Goal: Information Seeking & Learning: Learn about a topic

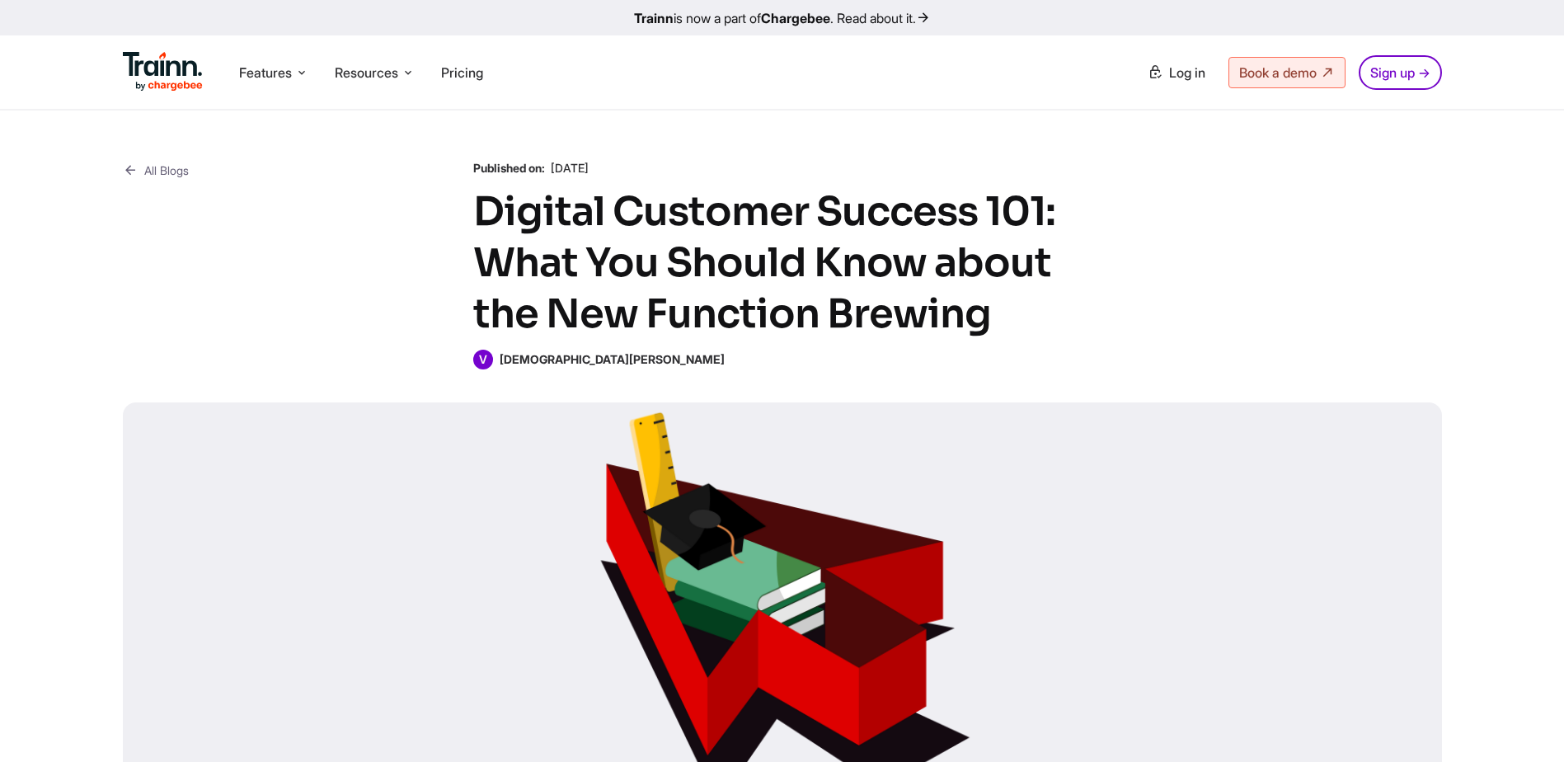
drag, startPoint x: 1168, startPoint y: 307, endPoint x: 1152, endPoint y: 312, distance: 17.2
click at [1152, 312] on div "All Blogs Published on: [DATE] Digital Customer Success 101: What You Should Kn…" at bounding box center [782, 264] width 1319 height 209
drag, startPoint x: 1151, startPoint y: 312, endPoint x: 1118, endPoint y: 313, distance: 33.0
click at [1118, 313] on div "All Blogs Published on: [DATE] Digital Customer Success 101: What You Should Kn…" at bounding box center [782, 264] width 1319 height 209
drag, startPoint x: 1118, startPoint y: 313, endPoint x: 1079, endPoint y: 283, distance: 49.3
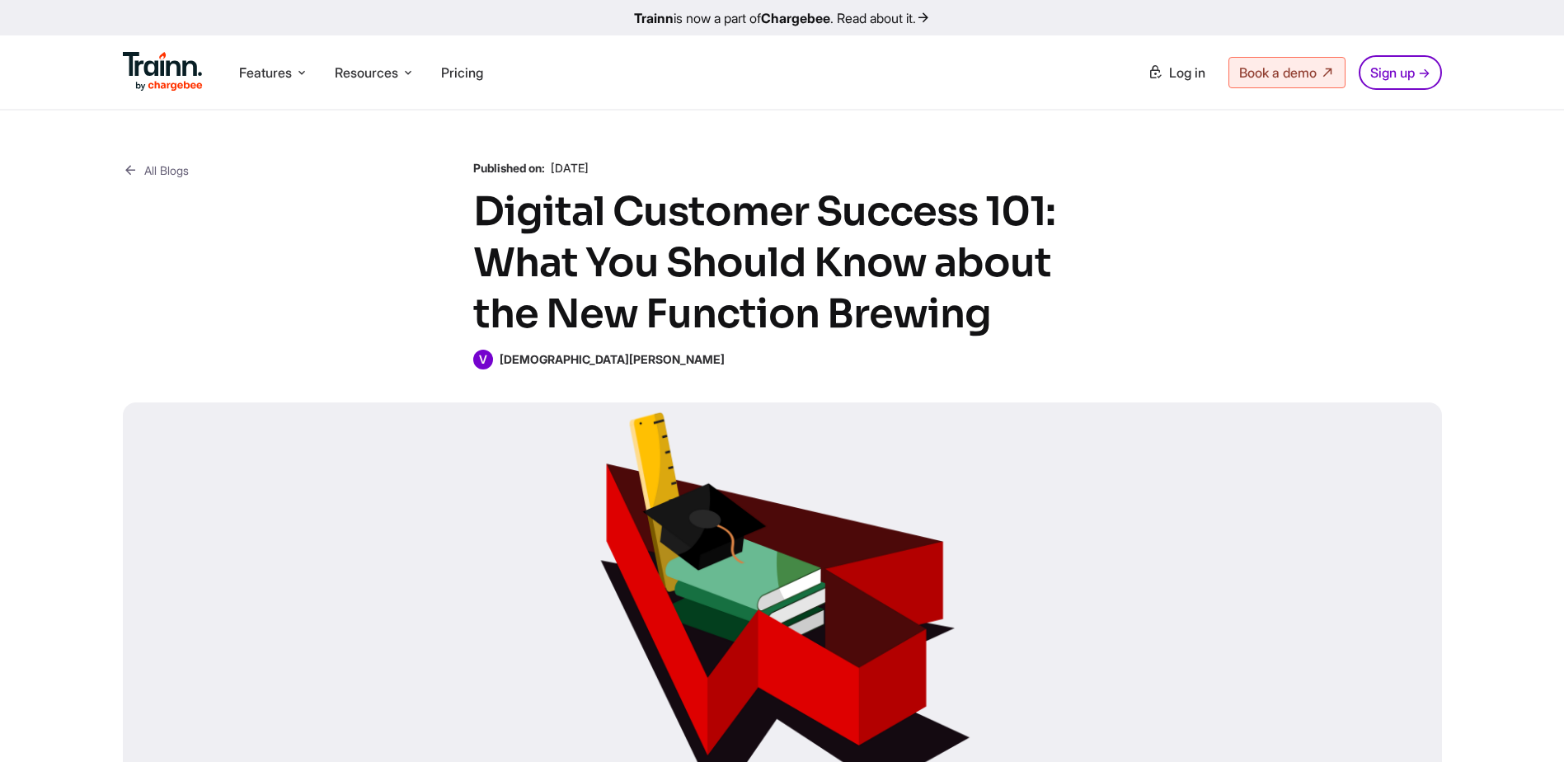
click at [1079, 283] on h1 "Digital Customer Success 101: What You Should Know about the New Function Brewi…" at bounding box center [782, 262] width 618 height 153
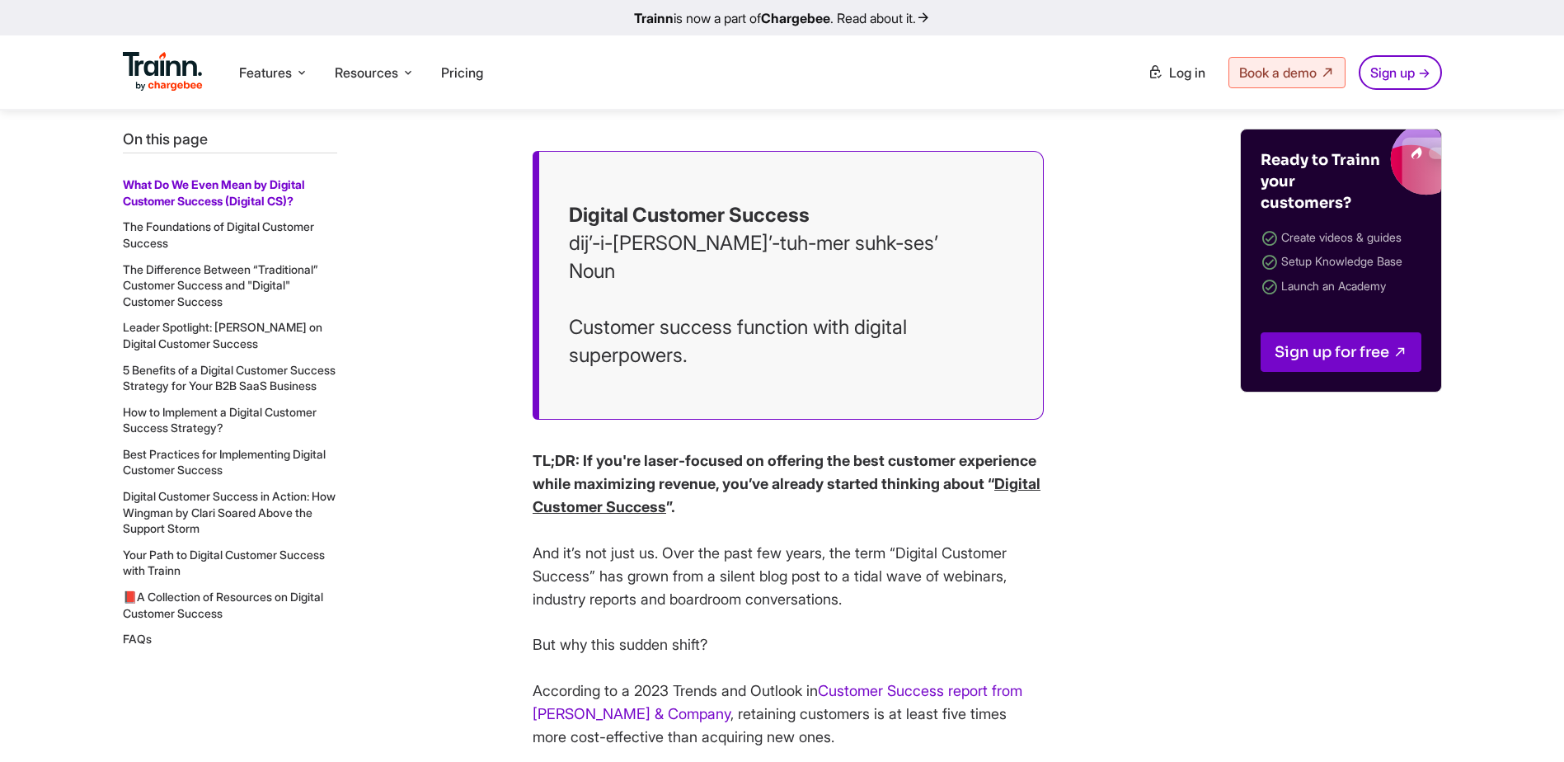
scroll to position [742, 0]
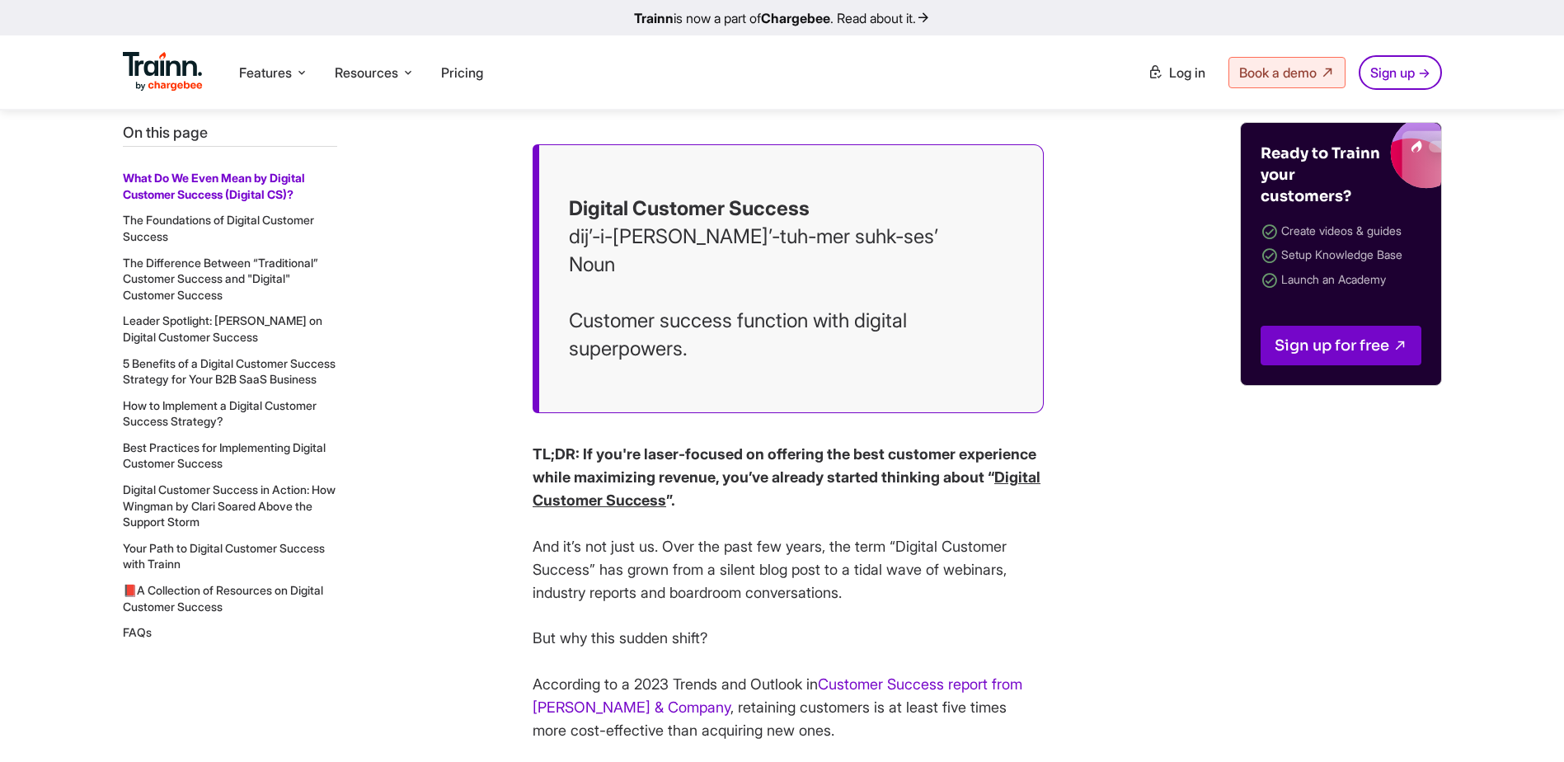
drag, startPoint x: 1134, startPoint y: 336, endPoint x: 1106, endPoint y: 303, distance: 43.9
drag, startPoint x: 1105, startPoint y: 301, endPoint x: 1103, endPoint y: 289, distance: 12.5
drag, startPoint x: 1111, startPoint y: 397, endPoint x: 1102, endPoint y: 379, distance: 19.5
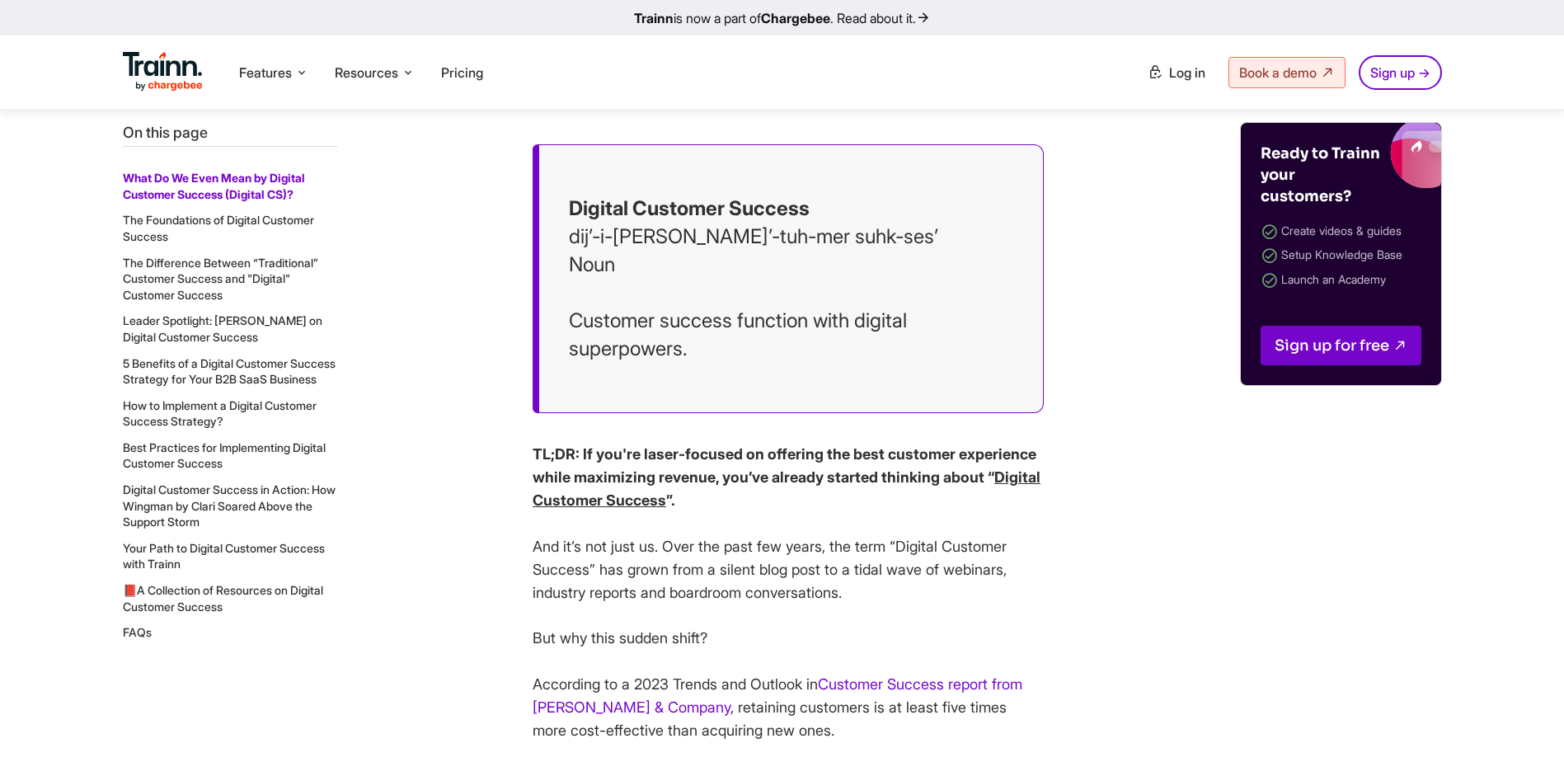
drag, startPoint x: 1102, startPoint y: 379, endPoint x: 1087, endPoint y: 414, distance: 38.0
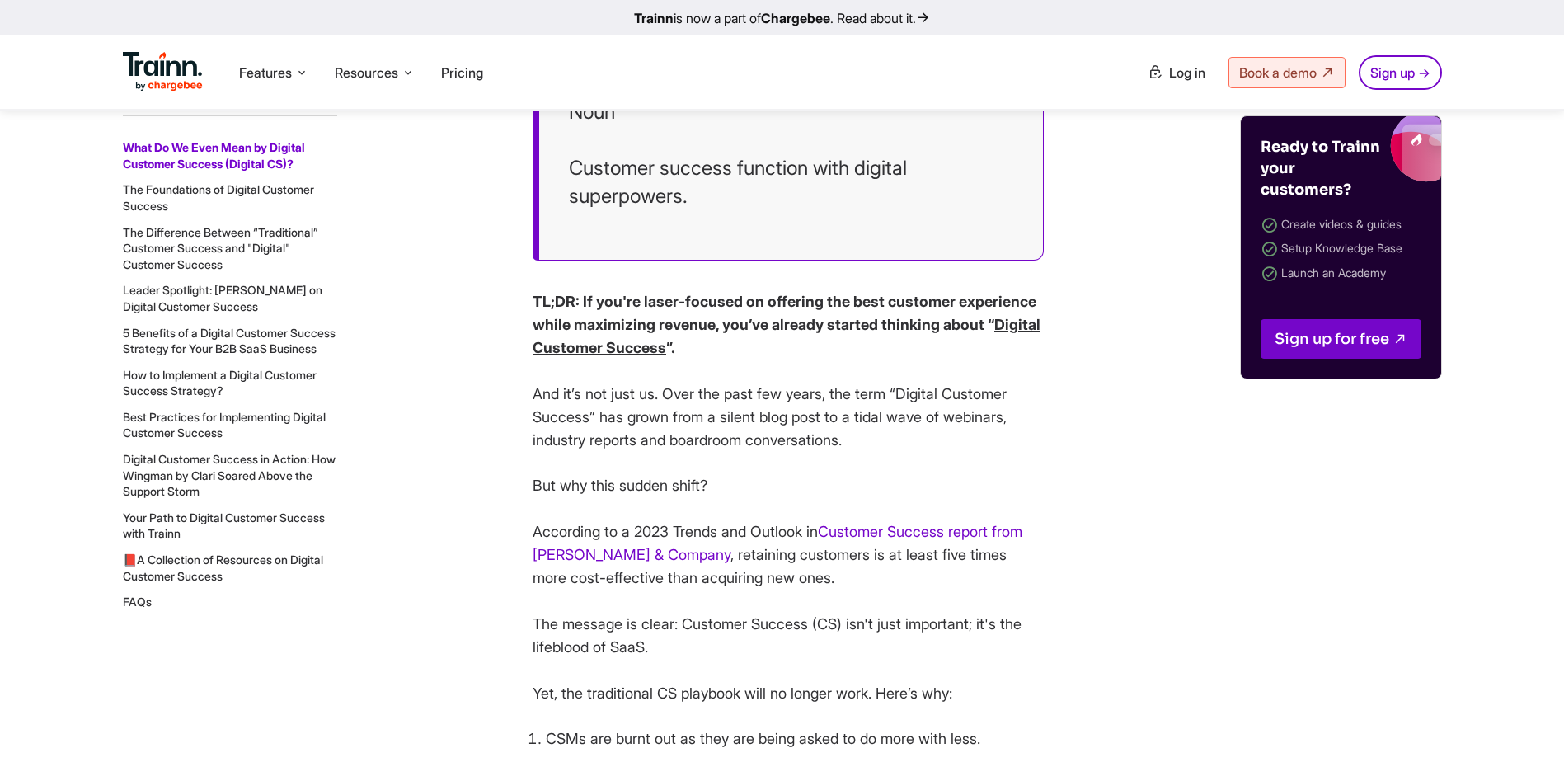
scroll to position [907, 0]
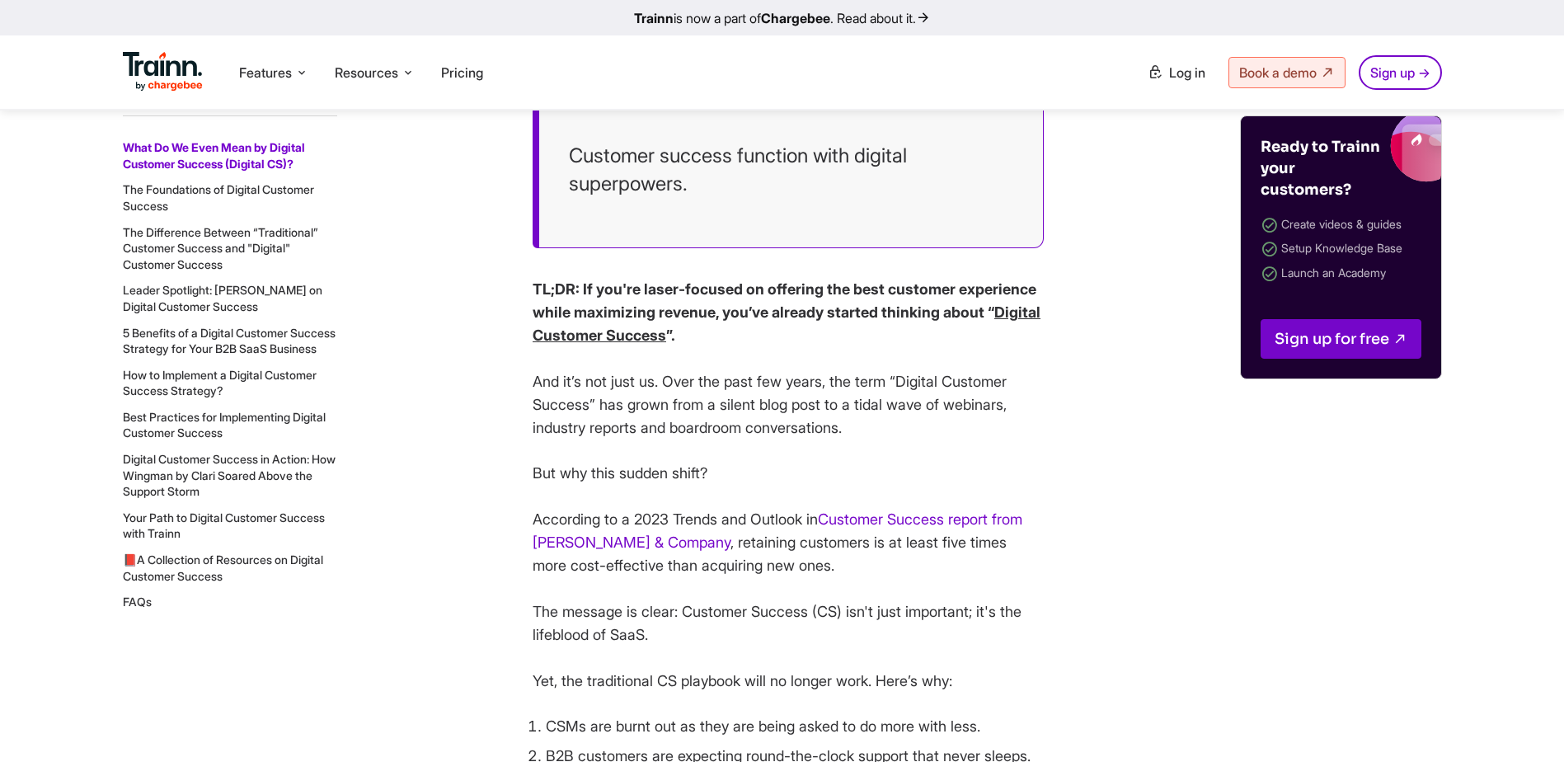
drag, startPoint x: 1086, startPoint y: 463, endPoint x: 1084, endPoint y: 477, distance: 13.3
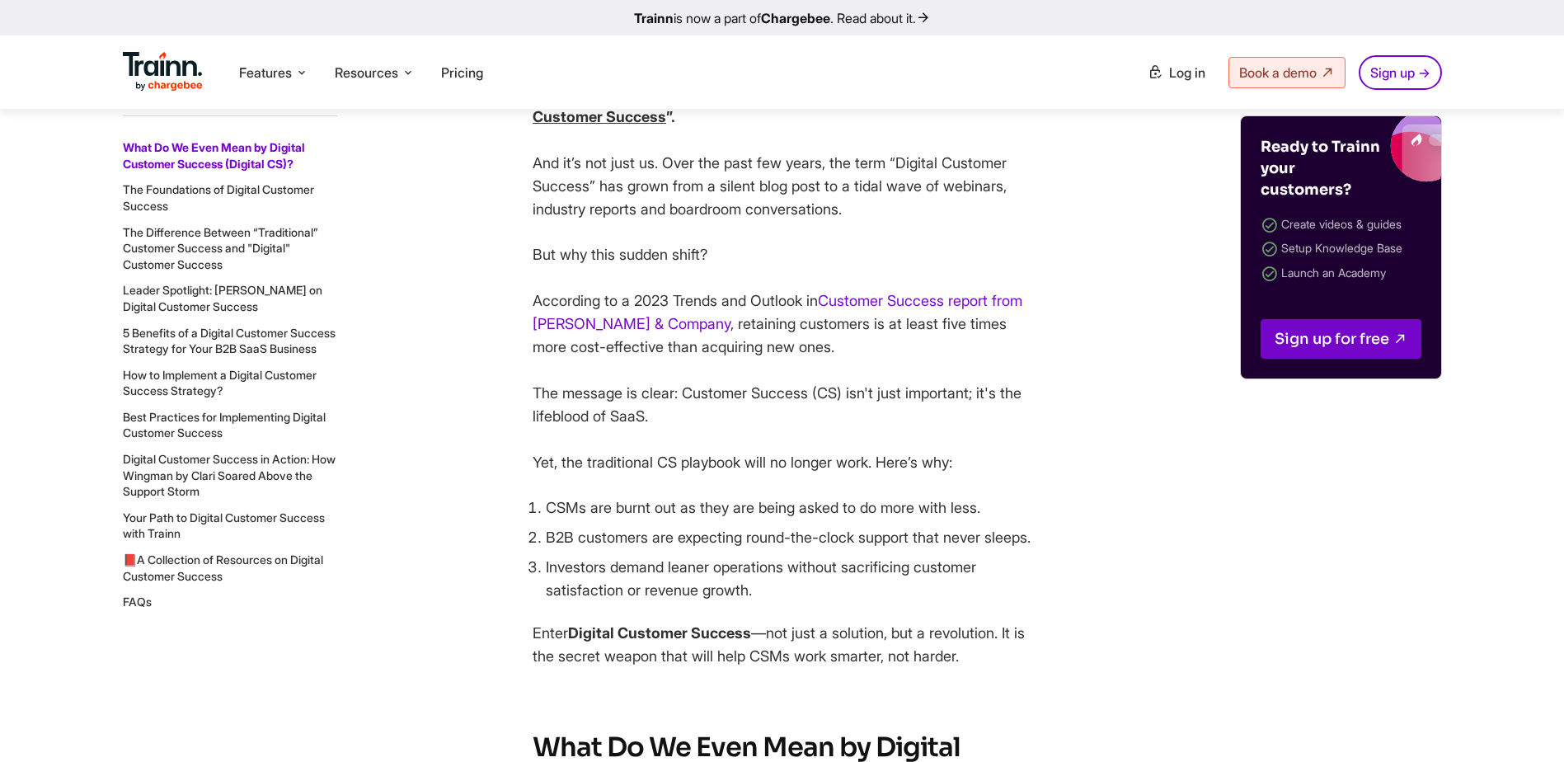
scroll to position [1154, 0]
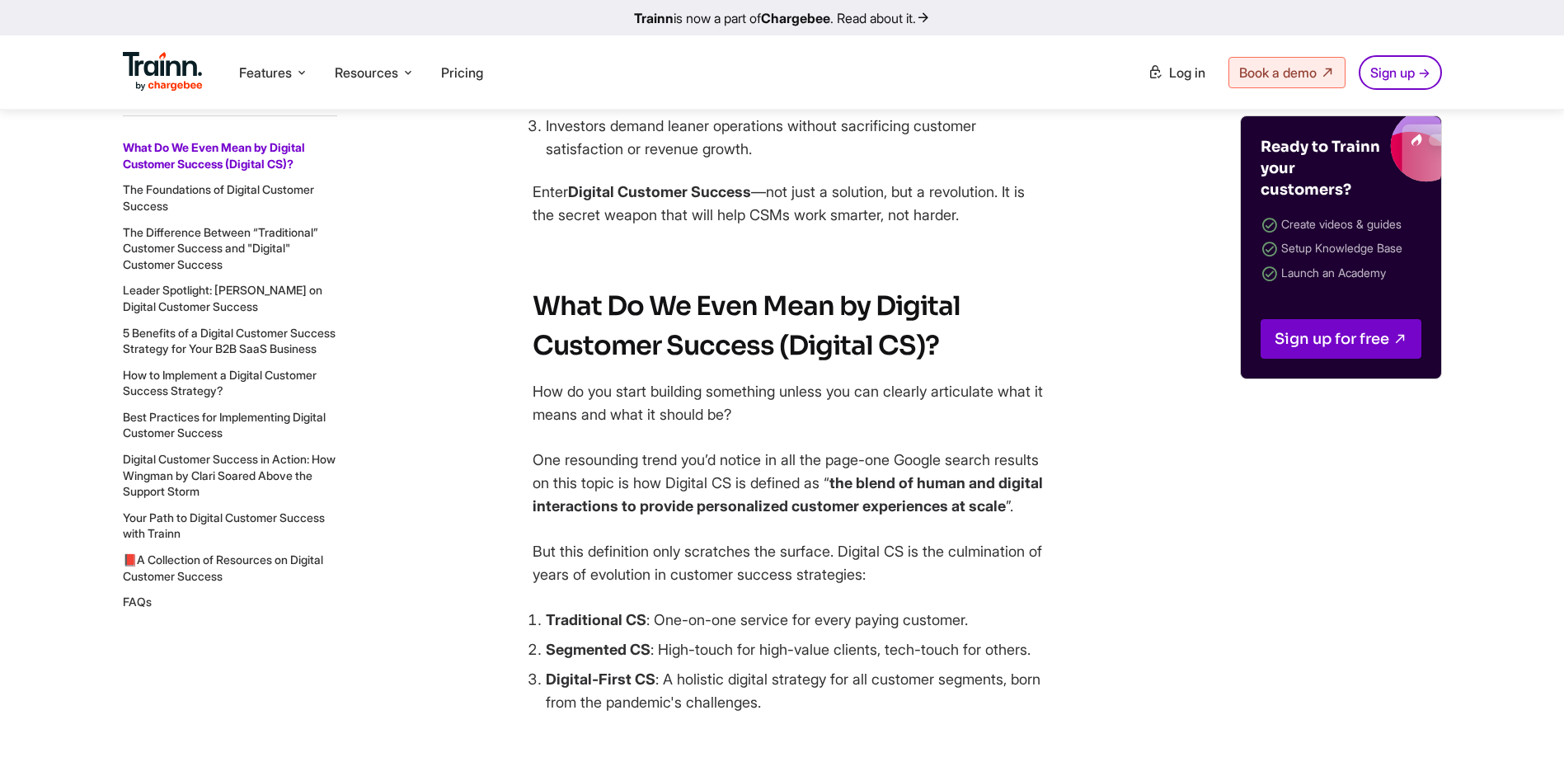
scroll to position [1649, 0]
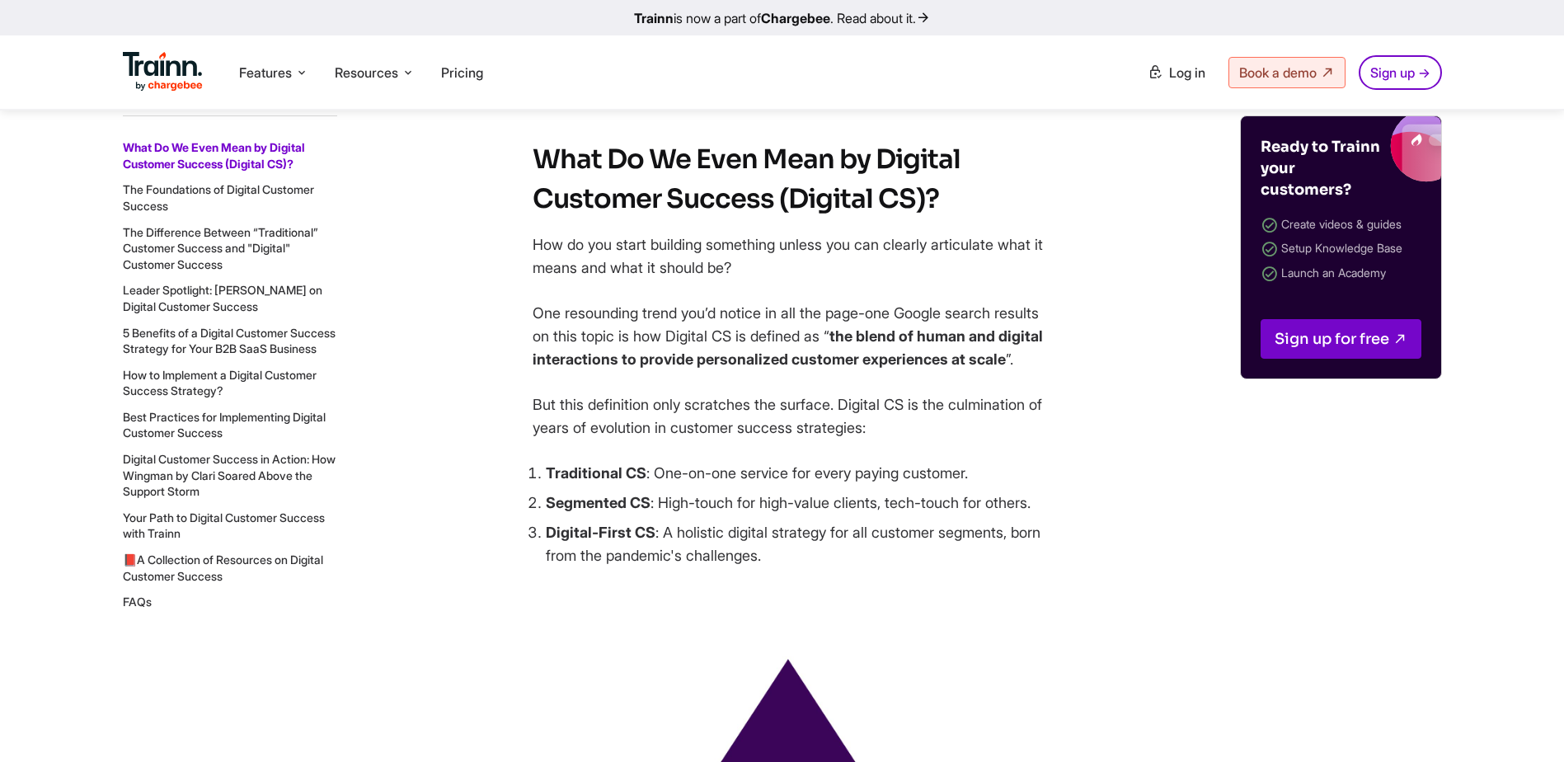
scroll to position [1814, 0]
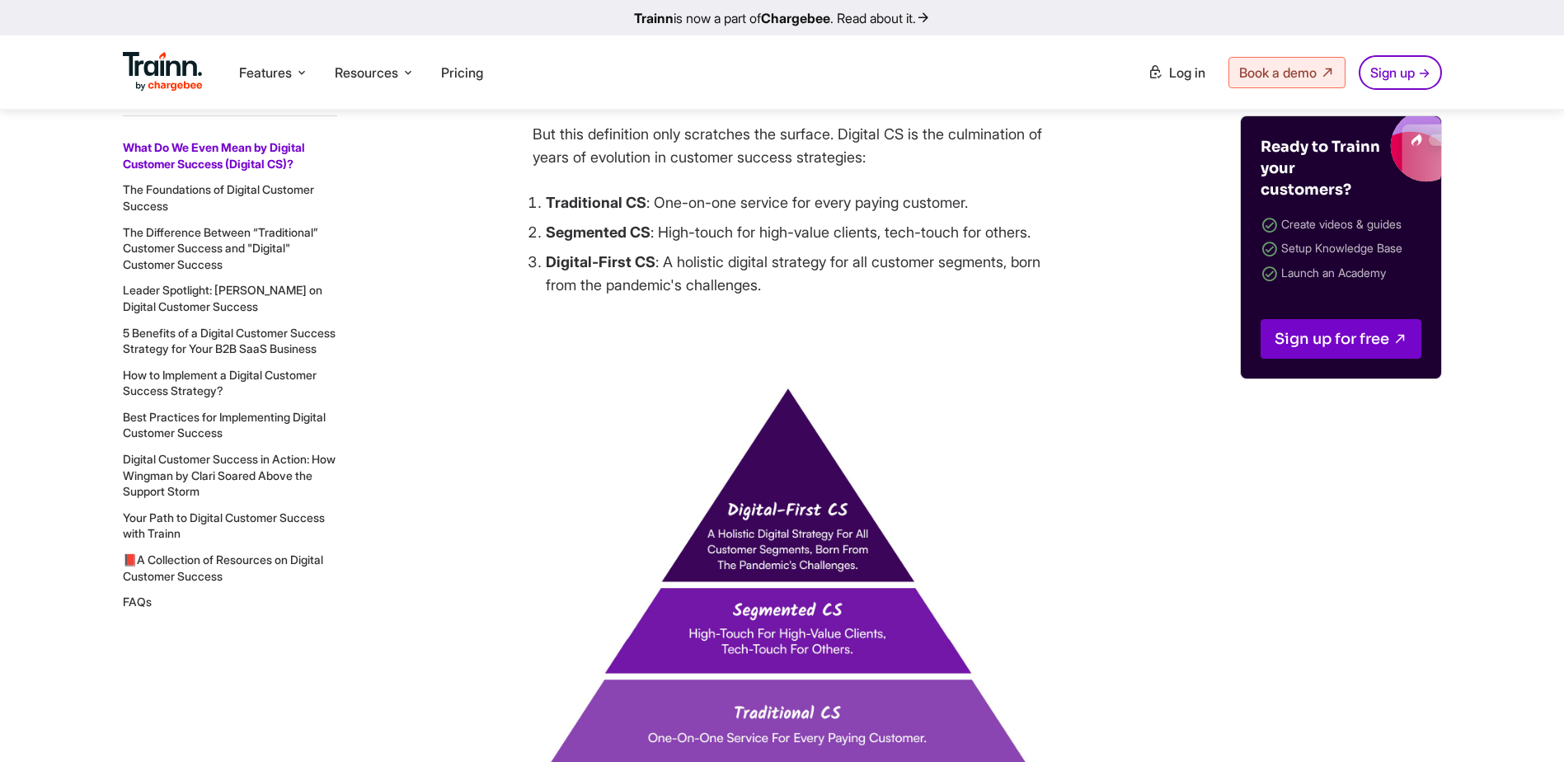
scroll to position [1979, 0]
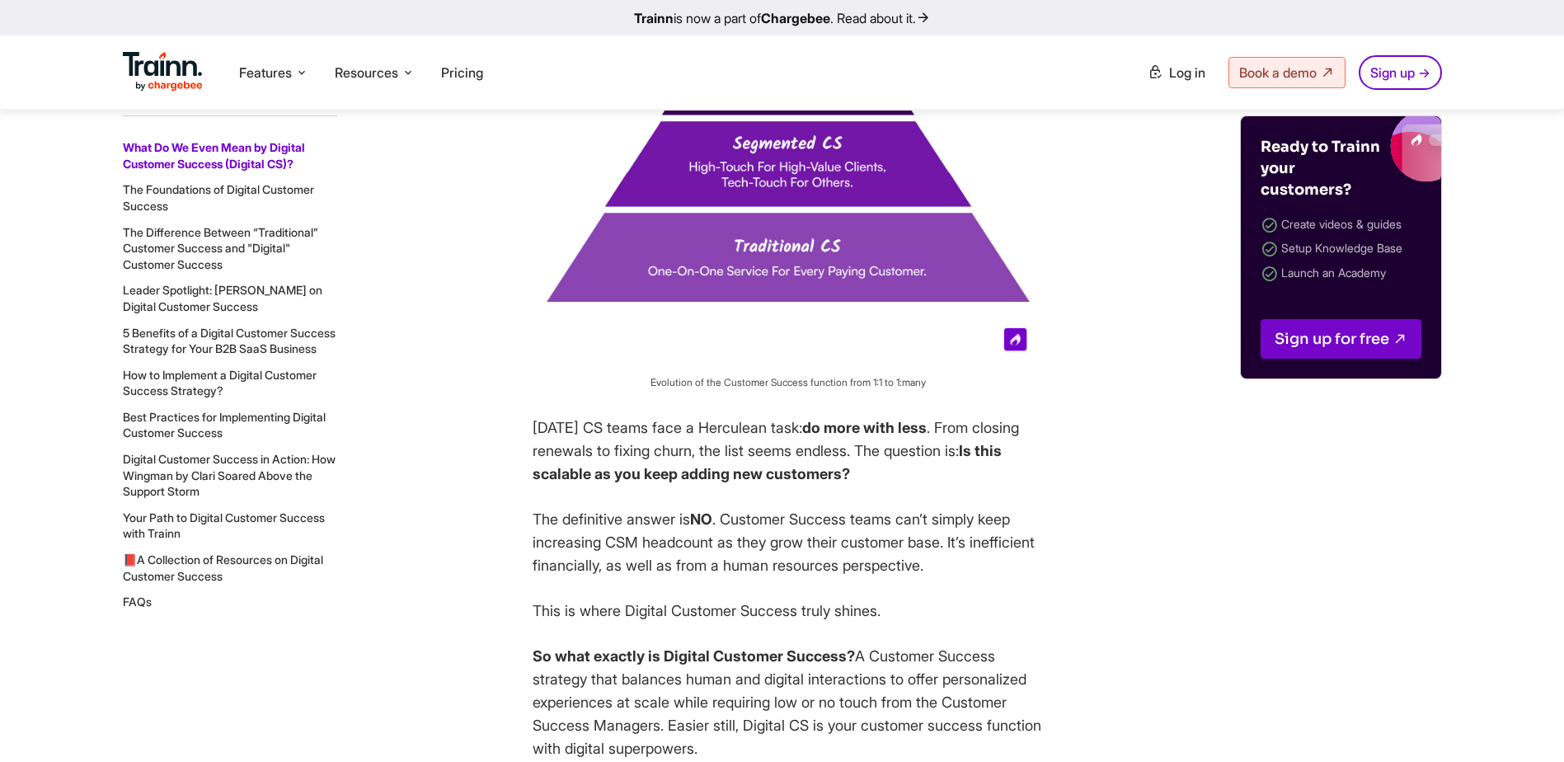
scroll to position [2473, 0]
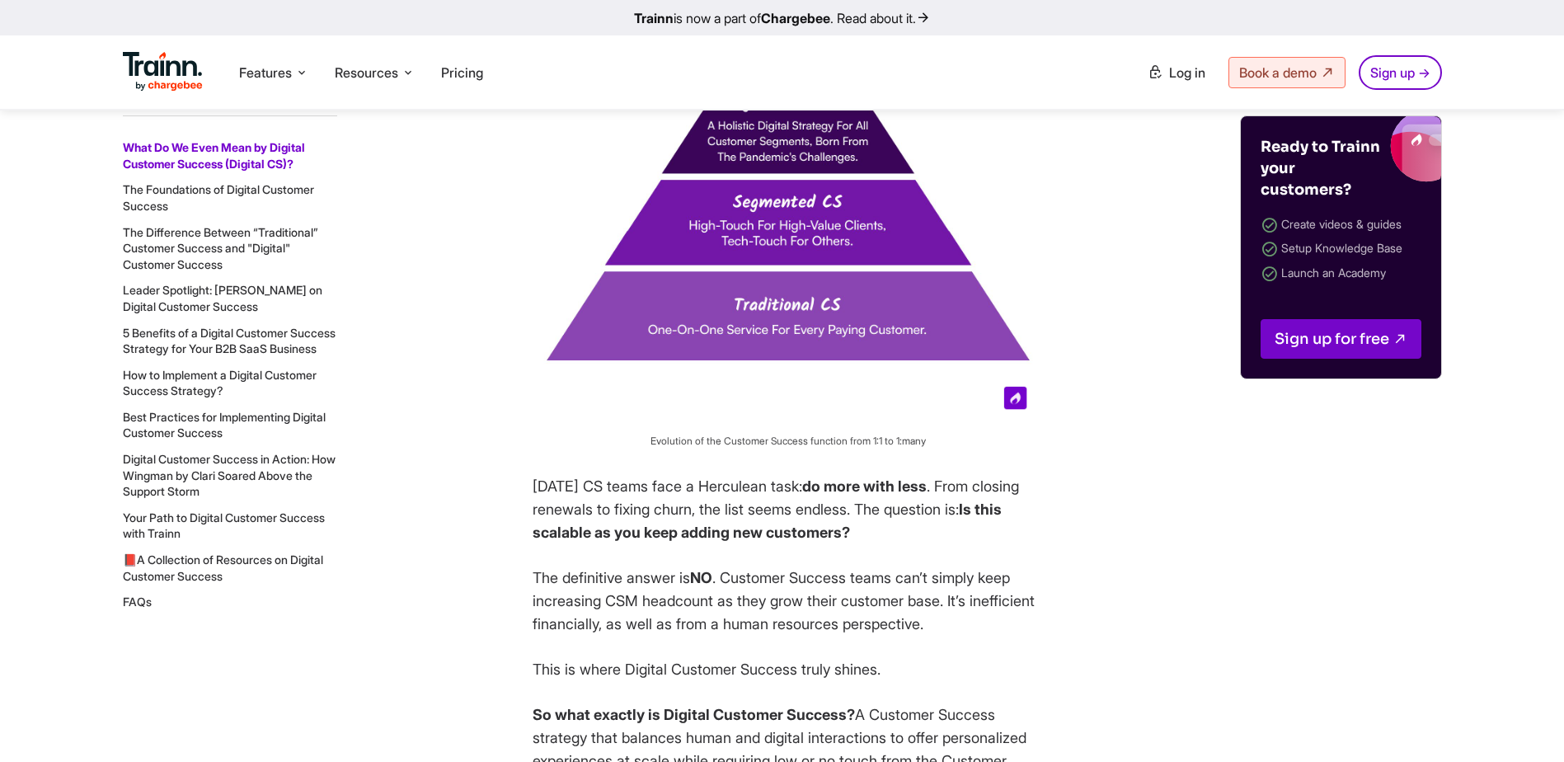
scroll to position [2391, 0]
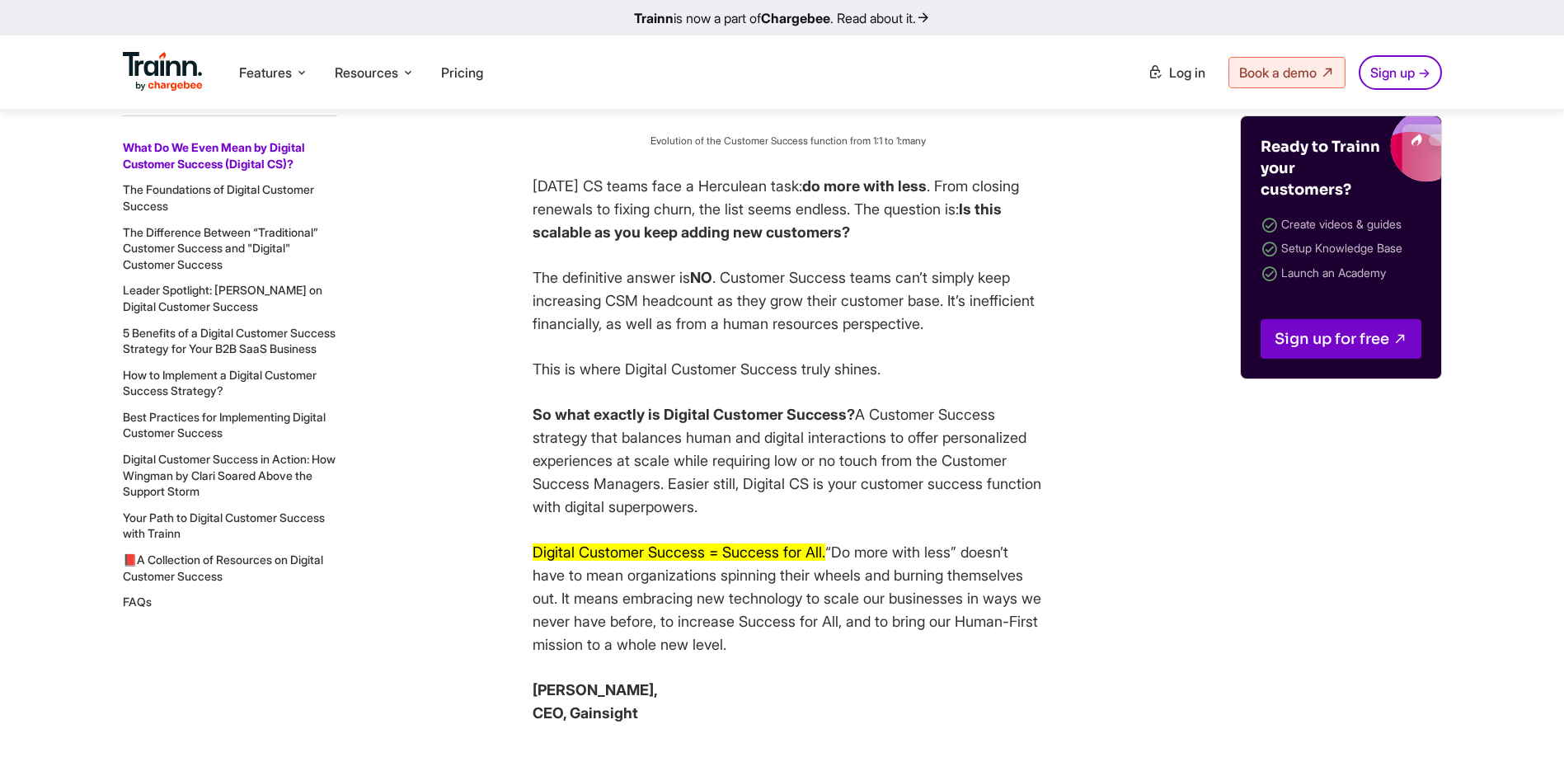
scroll to position [2721, 0]
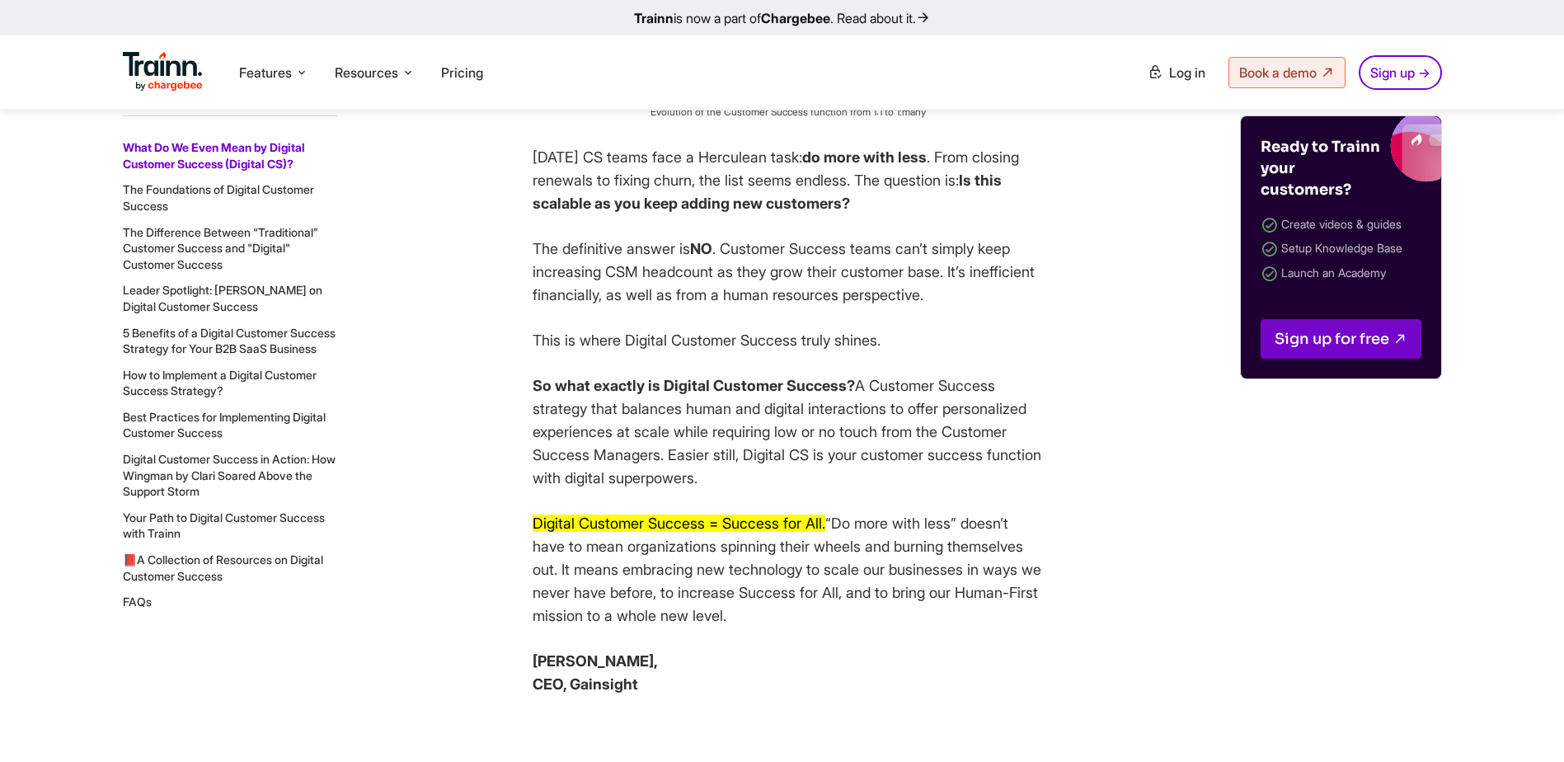
drag, startPoint x: 1111, startPoint y: 537, endPoint x: 1103, endPoint y: 585, distance: 49.3
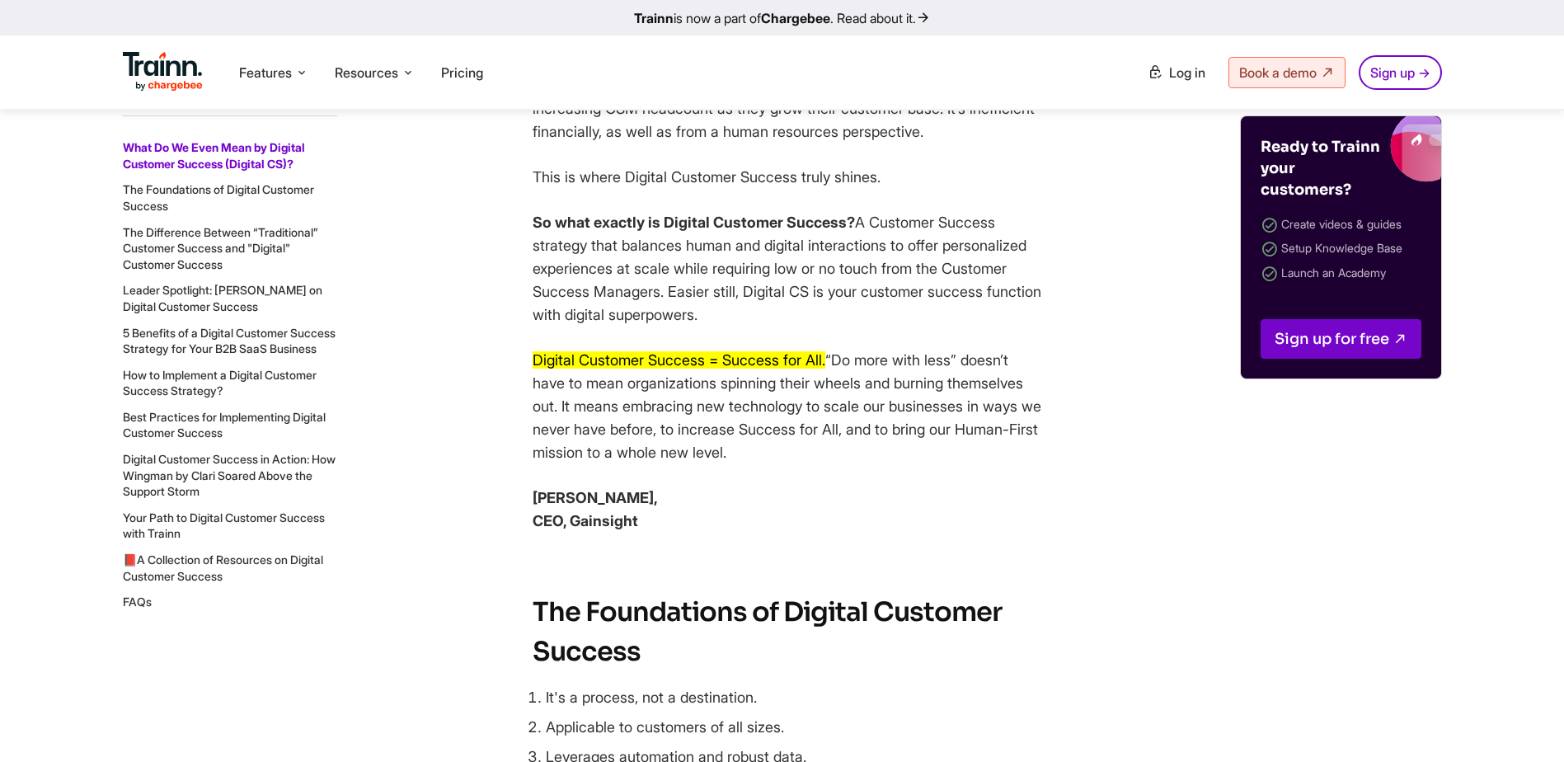
scroll to position [2886, 0]
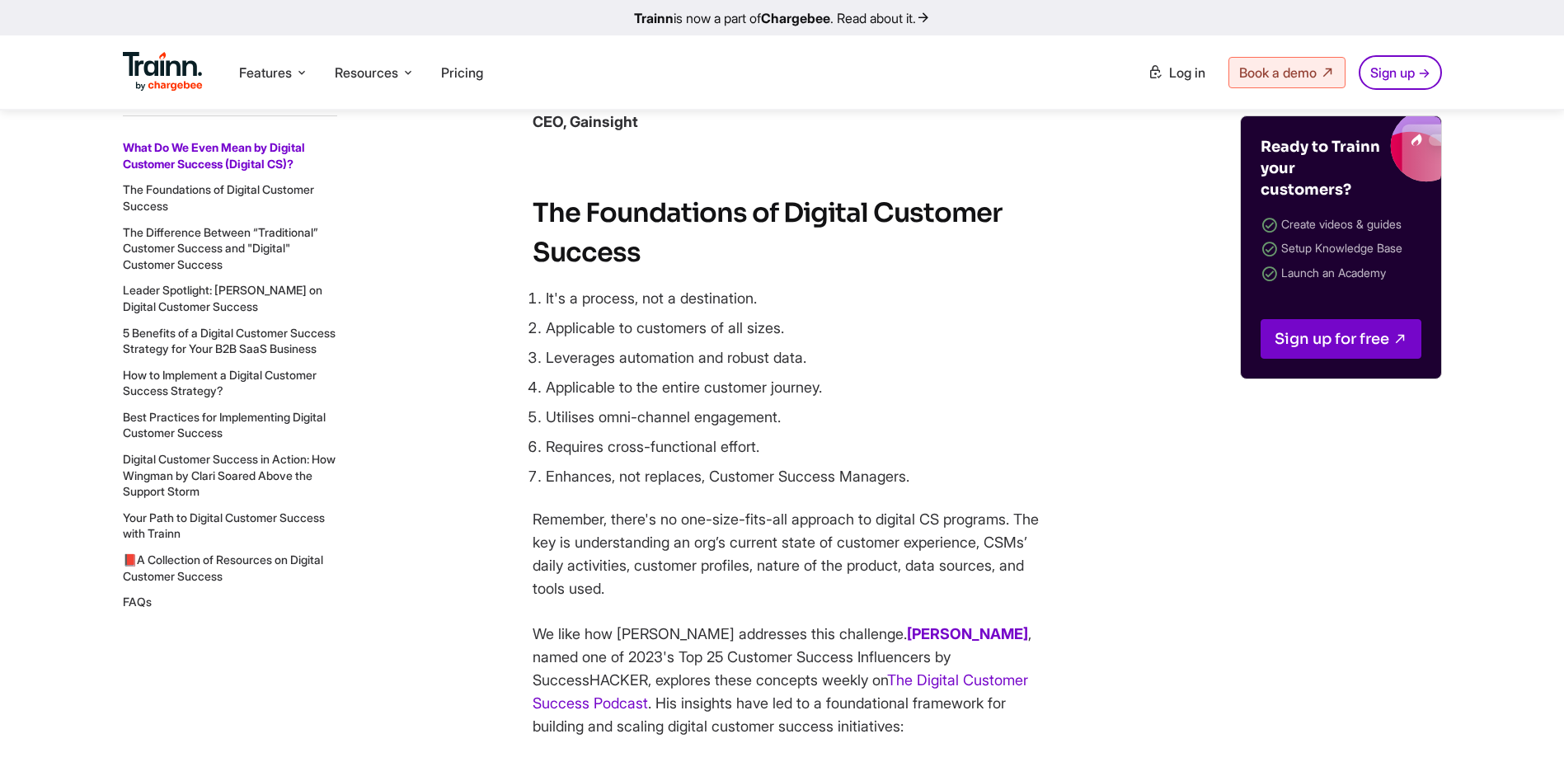
scroll to position [3298, 0]
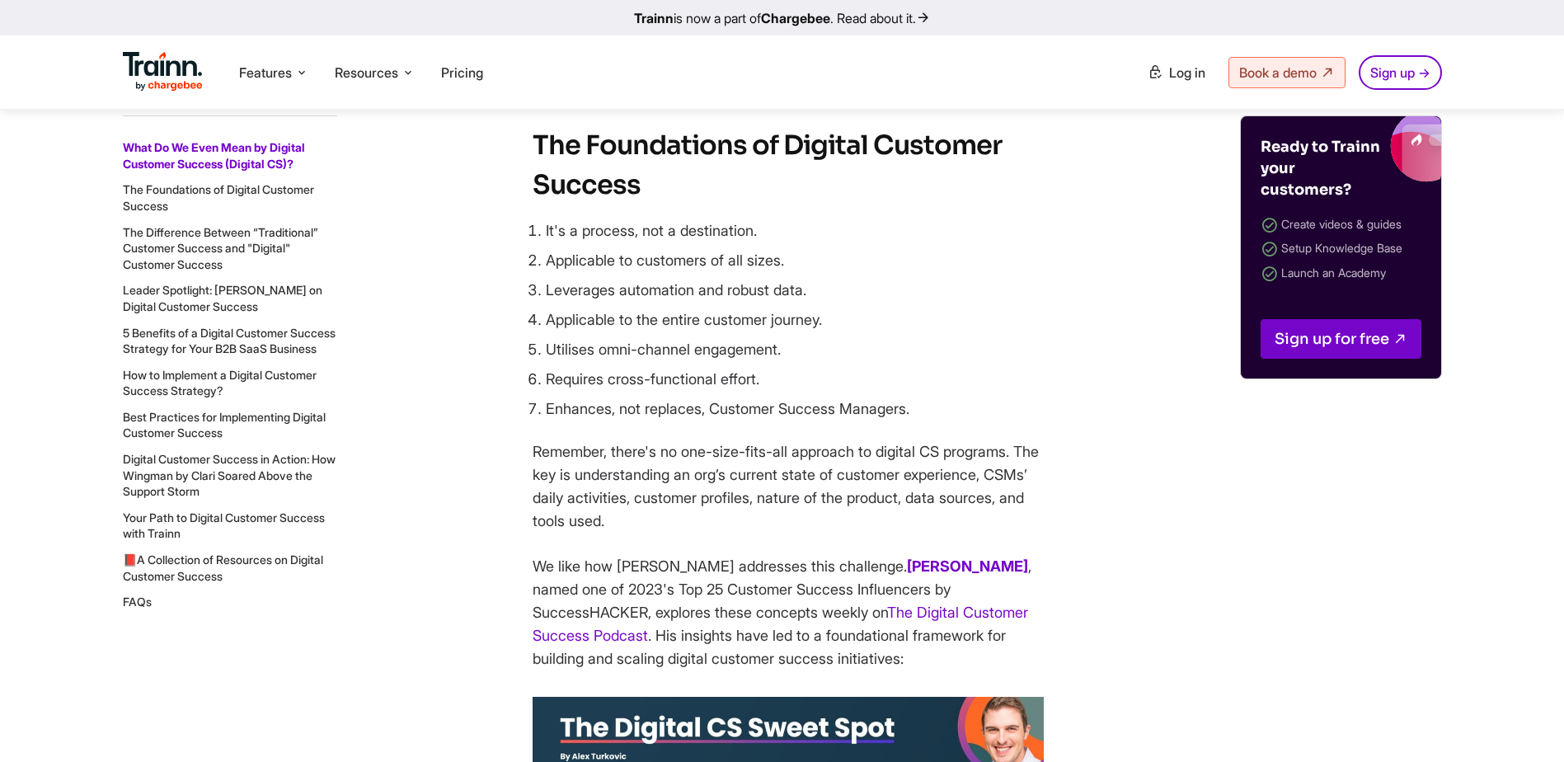
scroll to position [3380, 0]
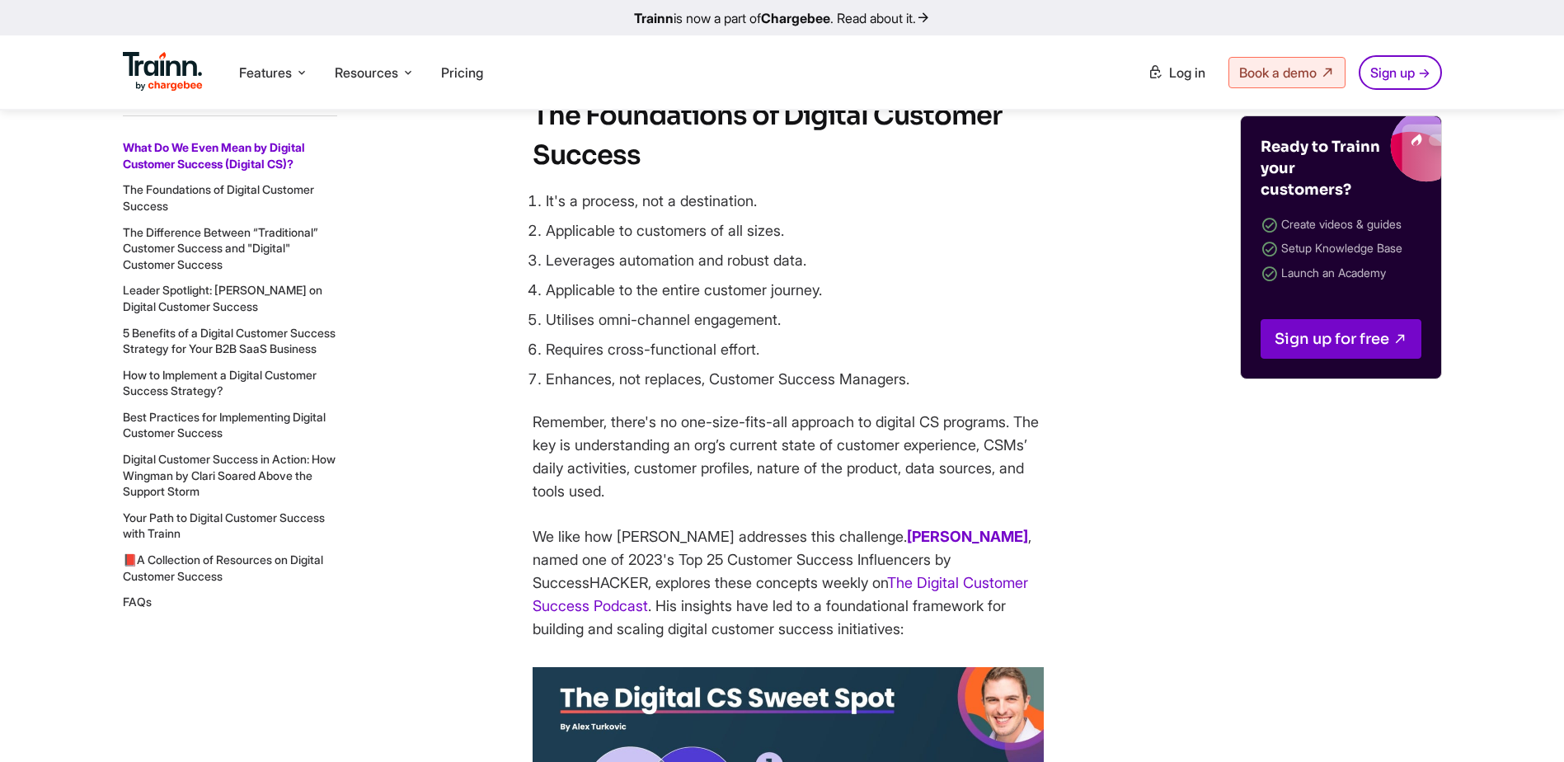
drag, startPoint x: 1131, startPoint y: 618, endPoint x: 1133, endPoint y: 628, distance: 10.0
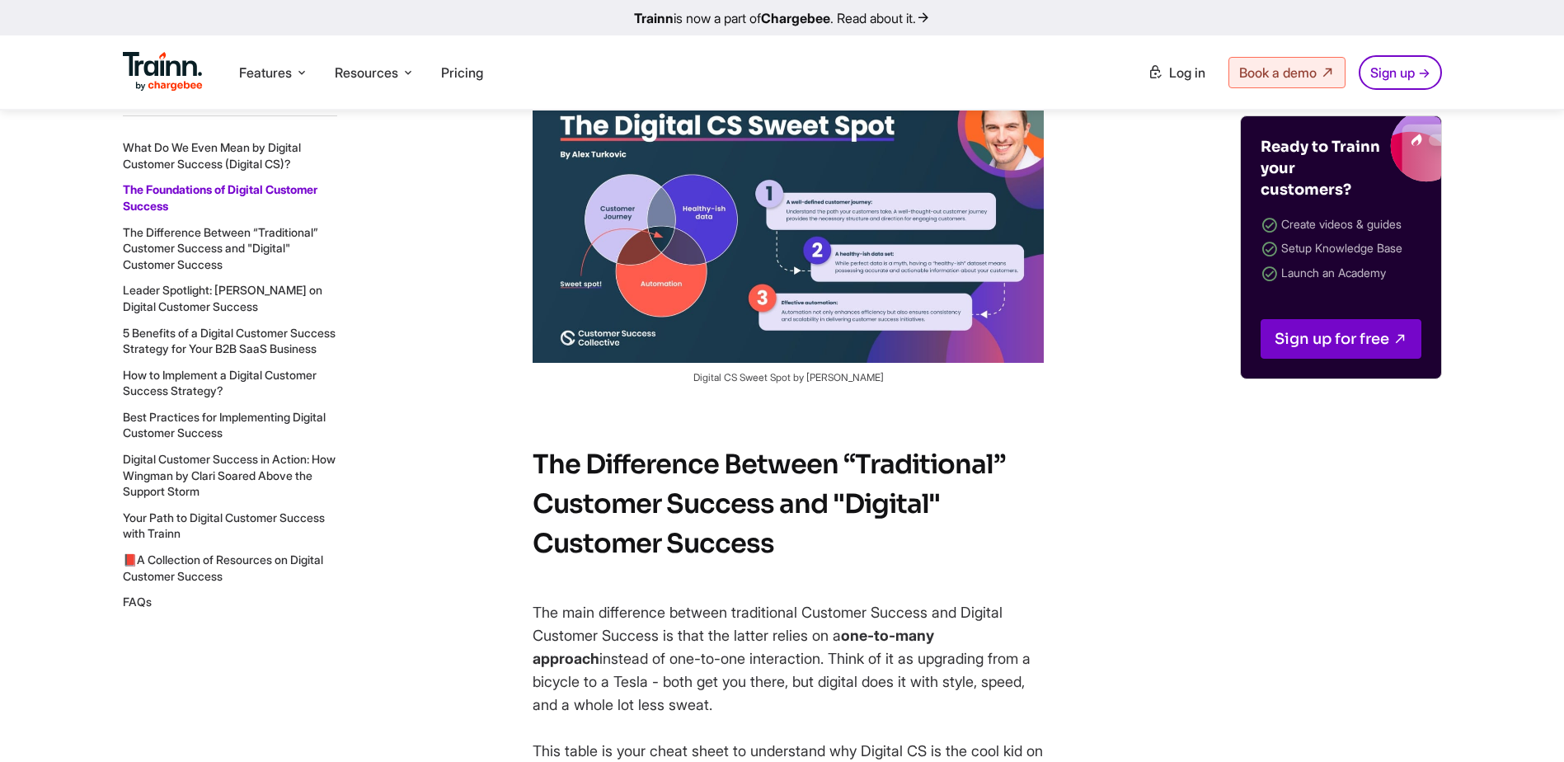
scroll to position [3957, 0]
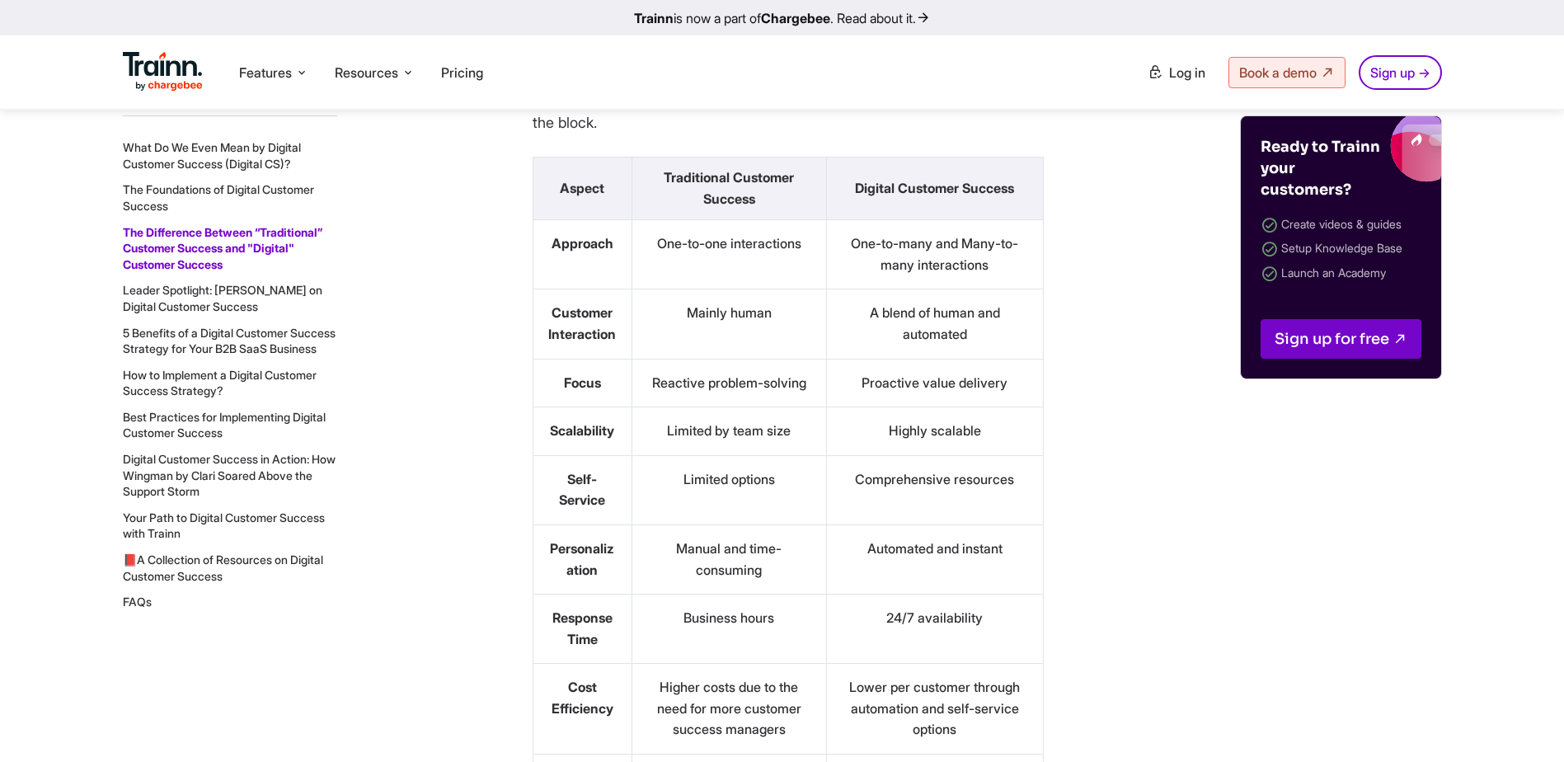
scroll to position [4617, 0]
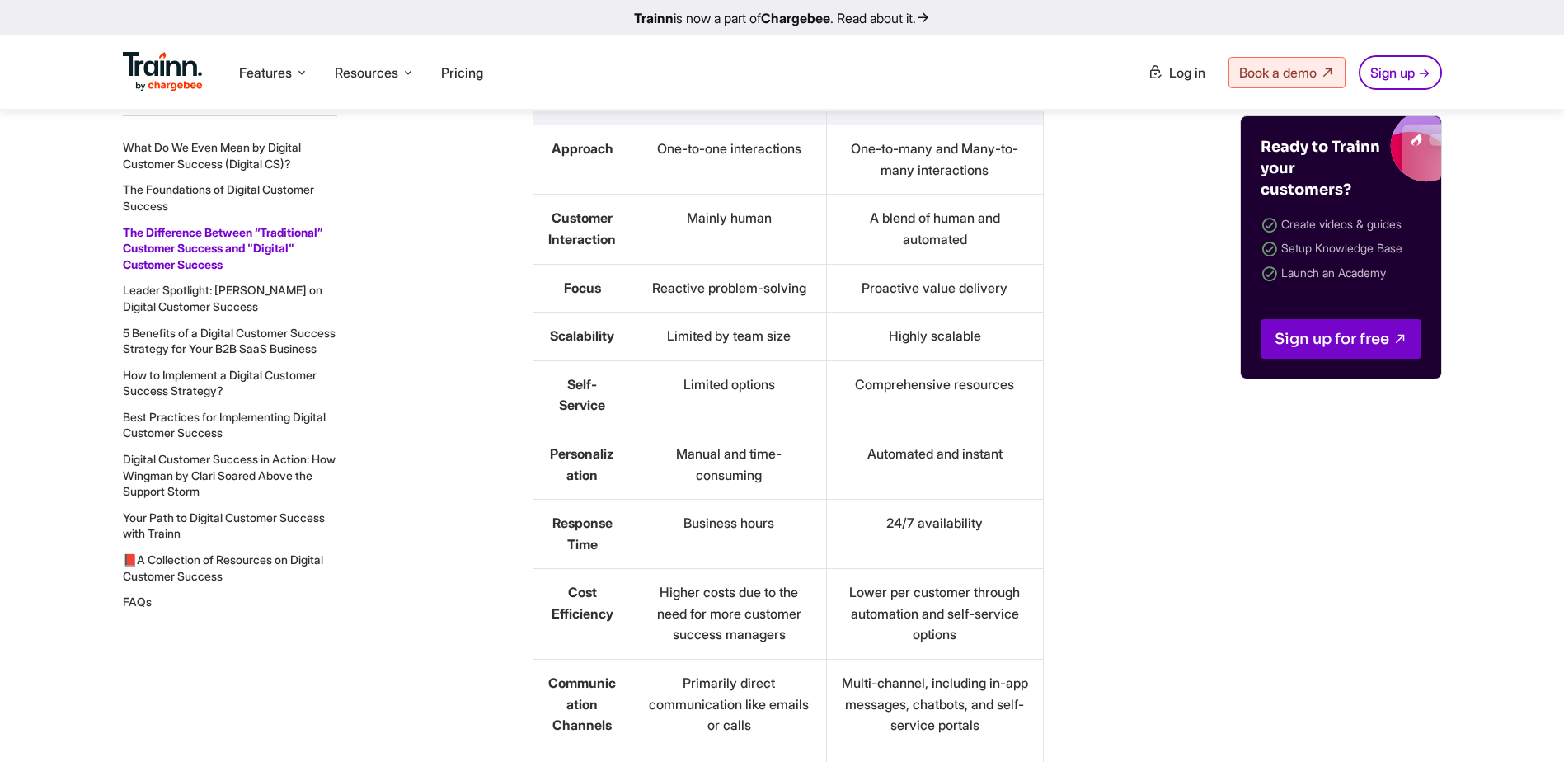
scroll to position [4699, 0]
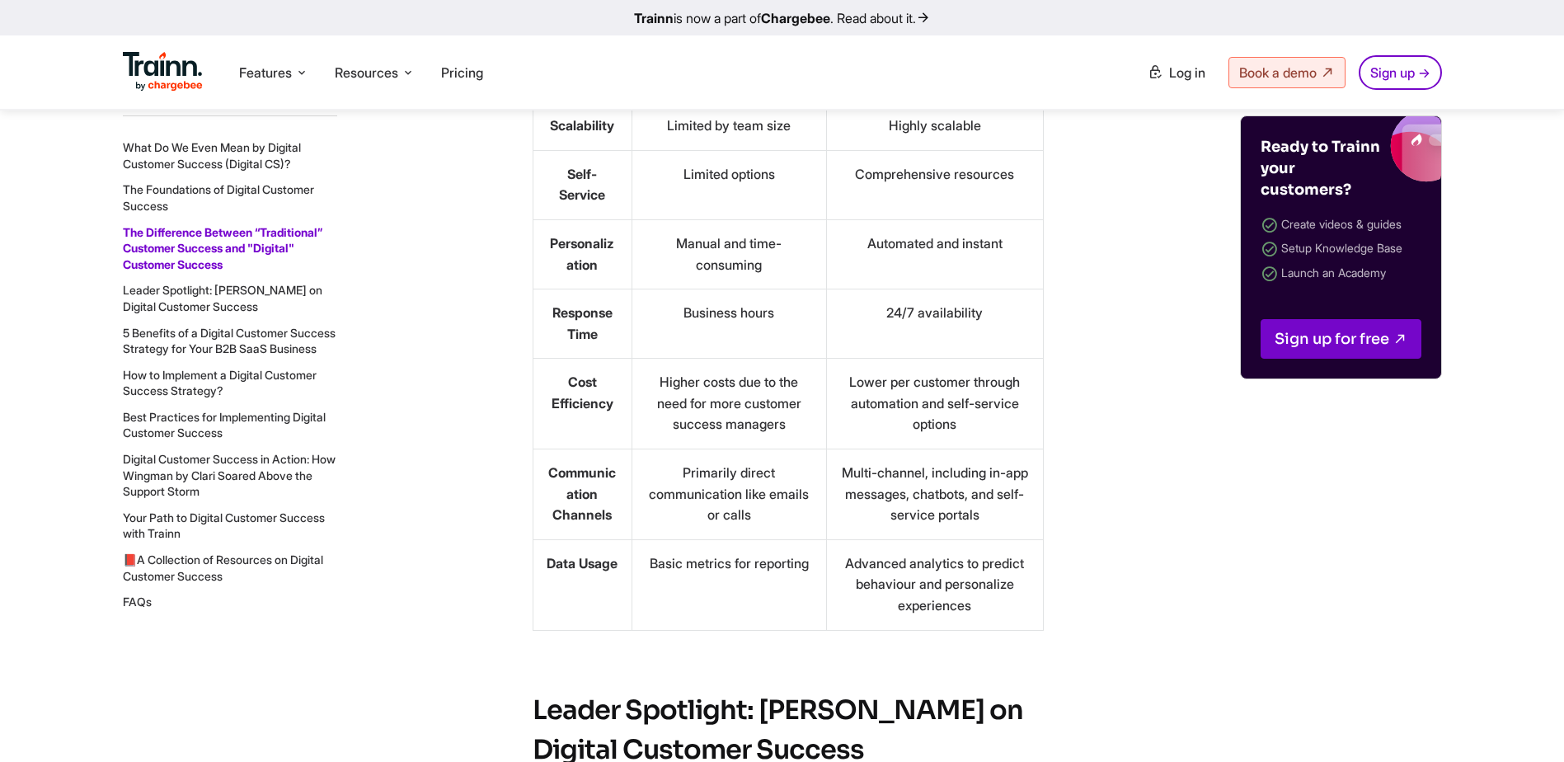
scroll to position [5029, 0]
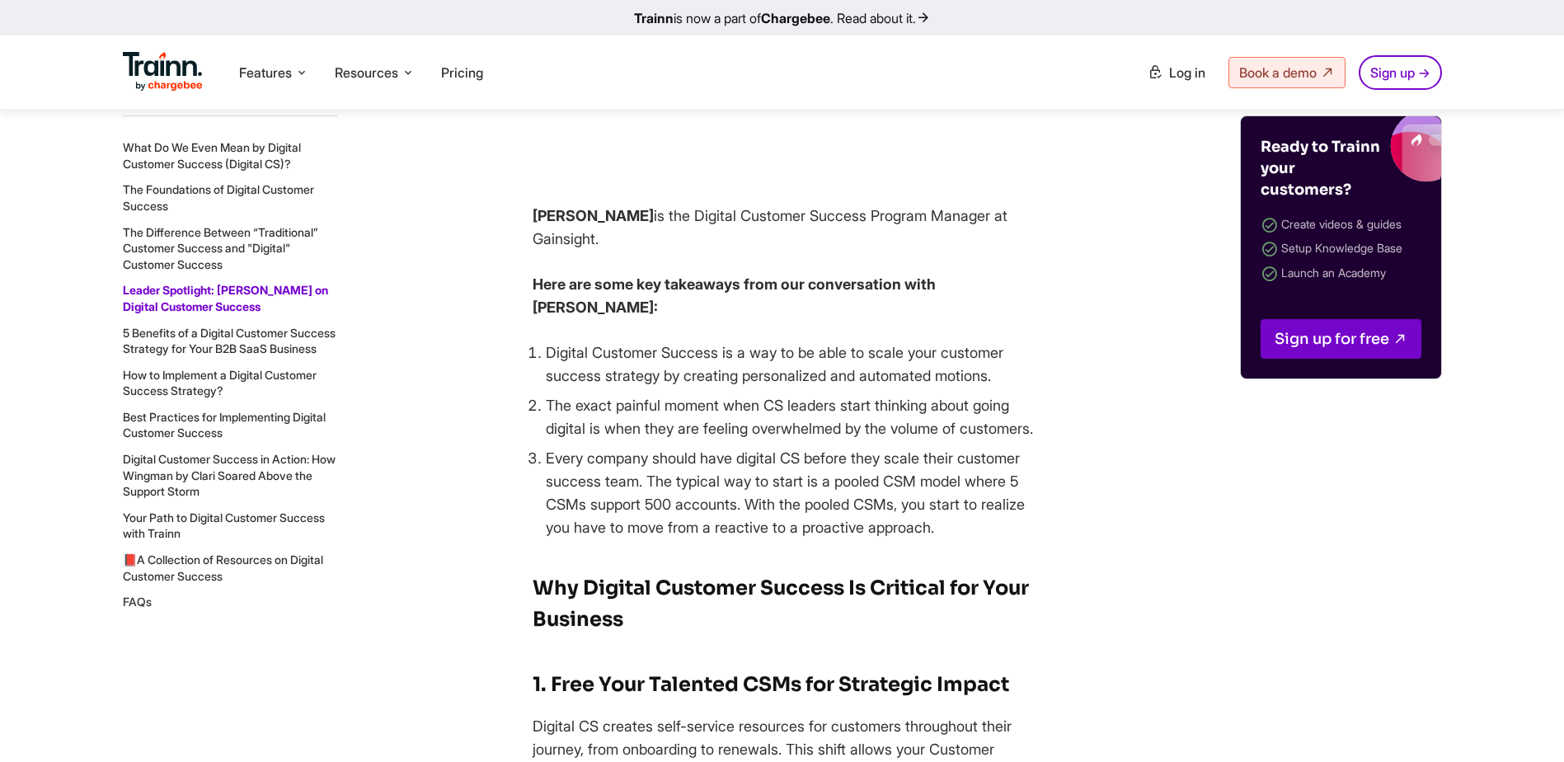
scroll to position [5854, 0]
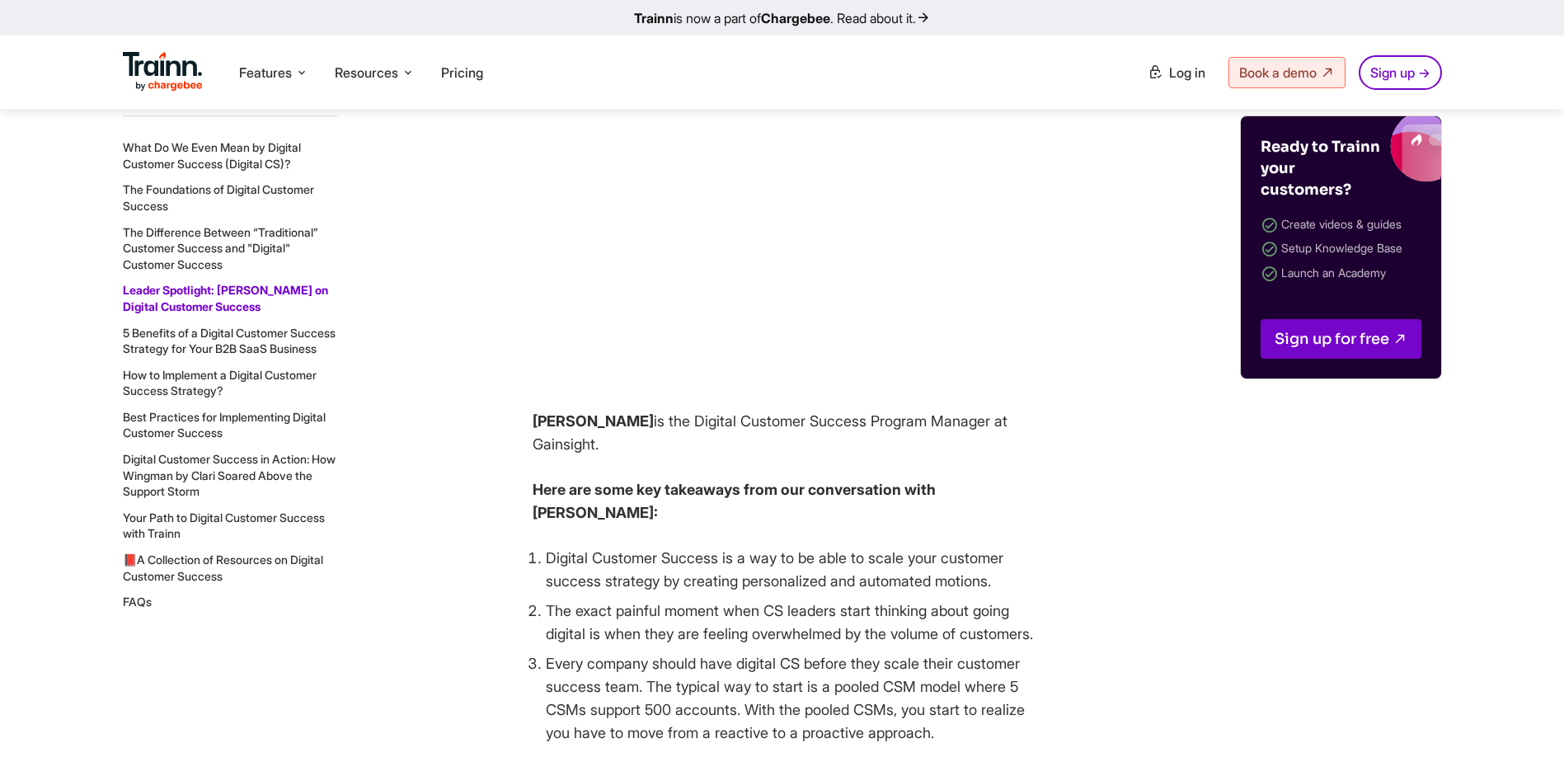
scroll to position [5606, 0]
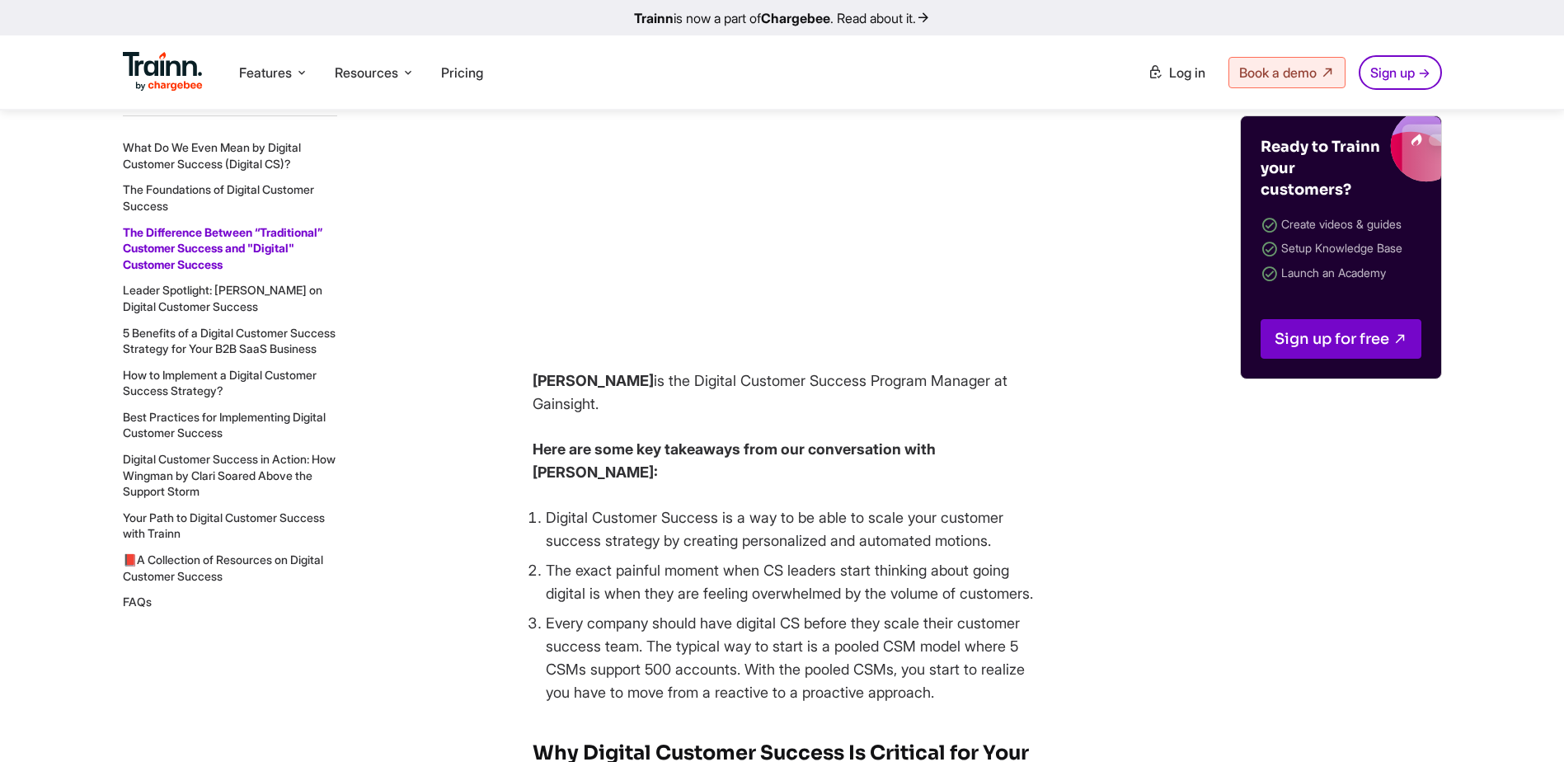
scroll to position [5689, 0]
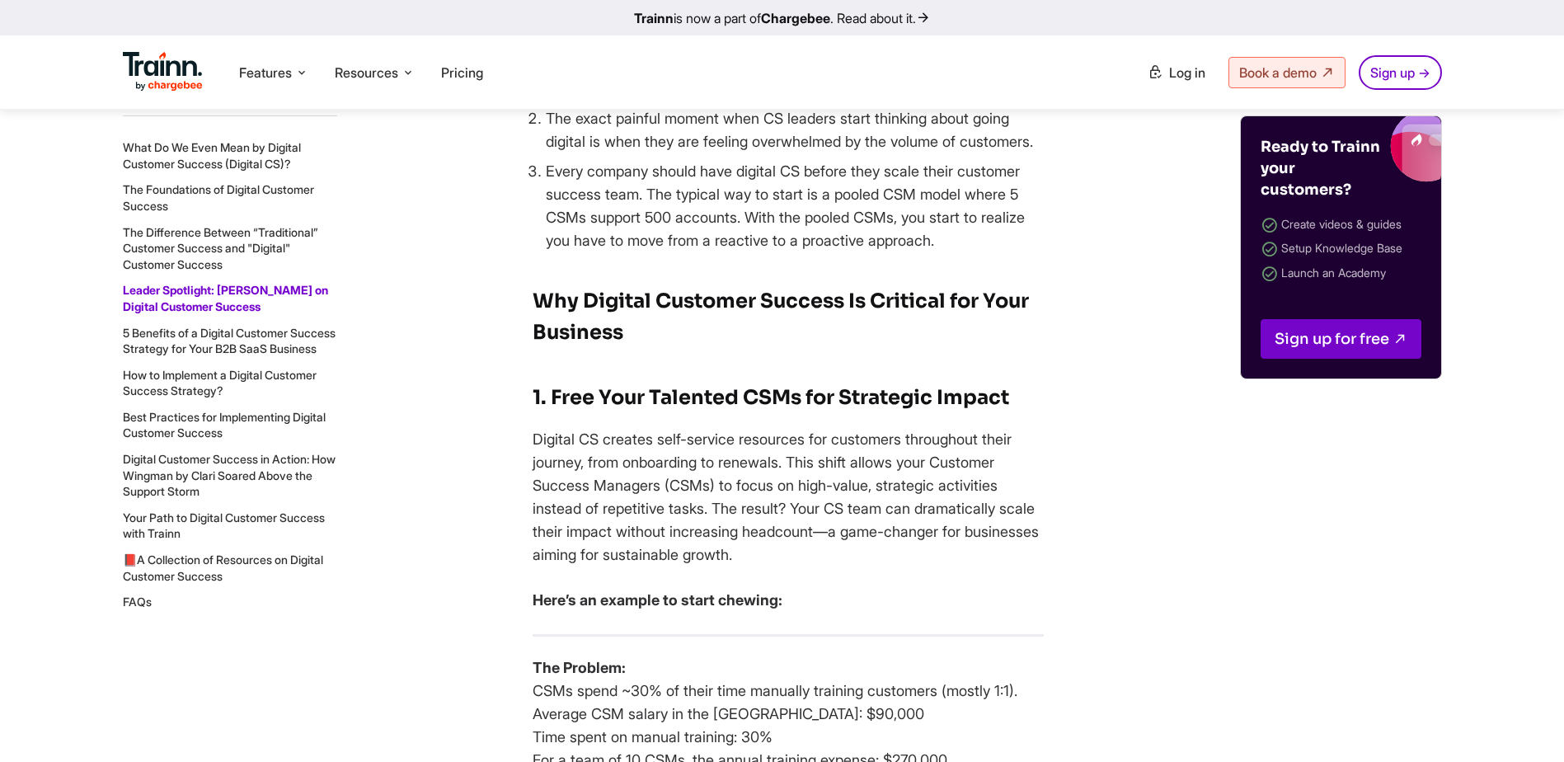
scroll to position [6101, 0]
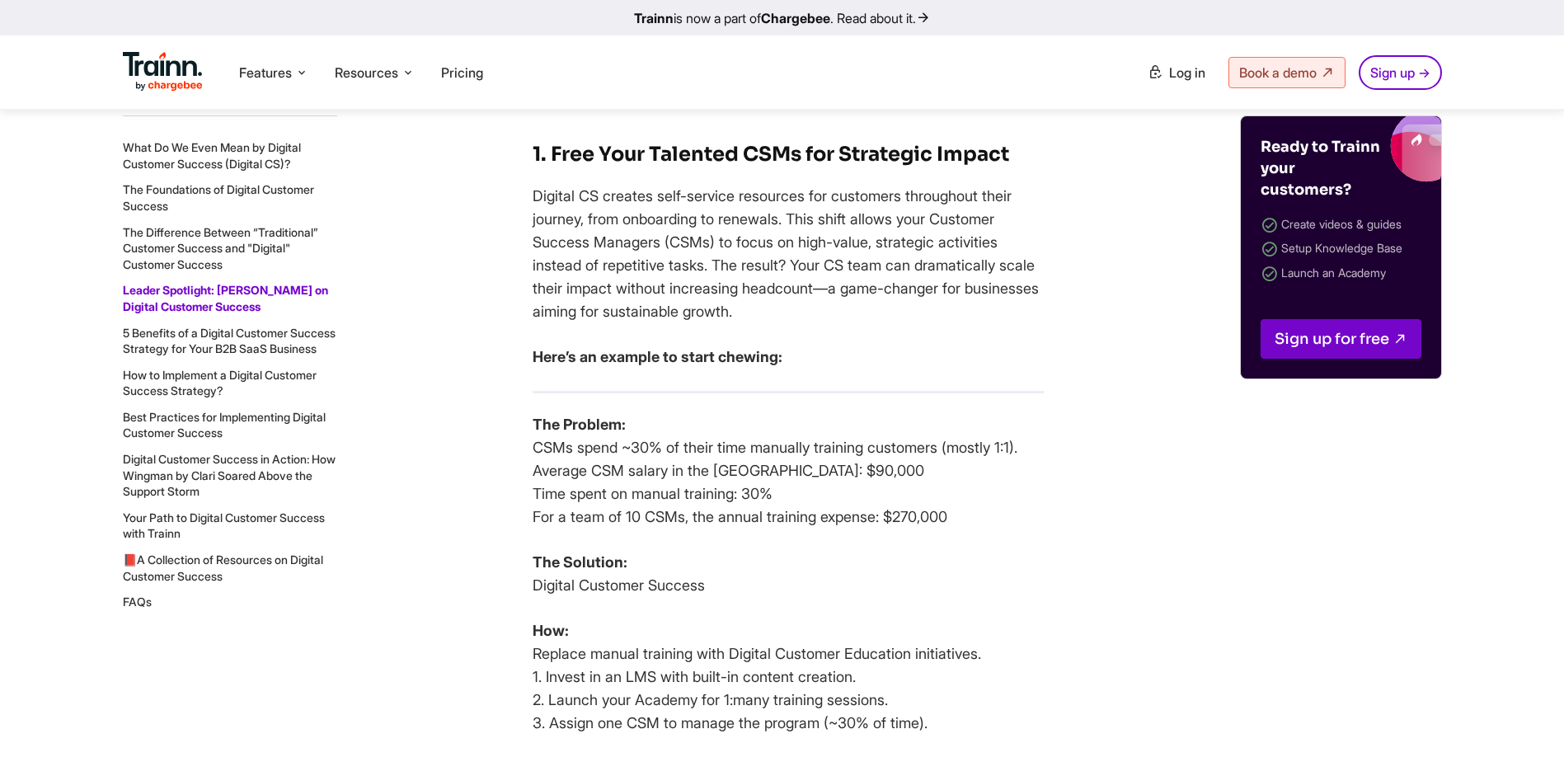
scroll to position [6348, 0]
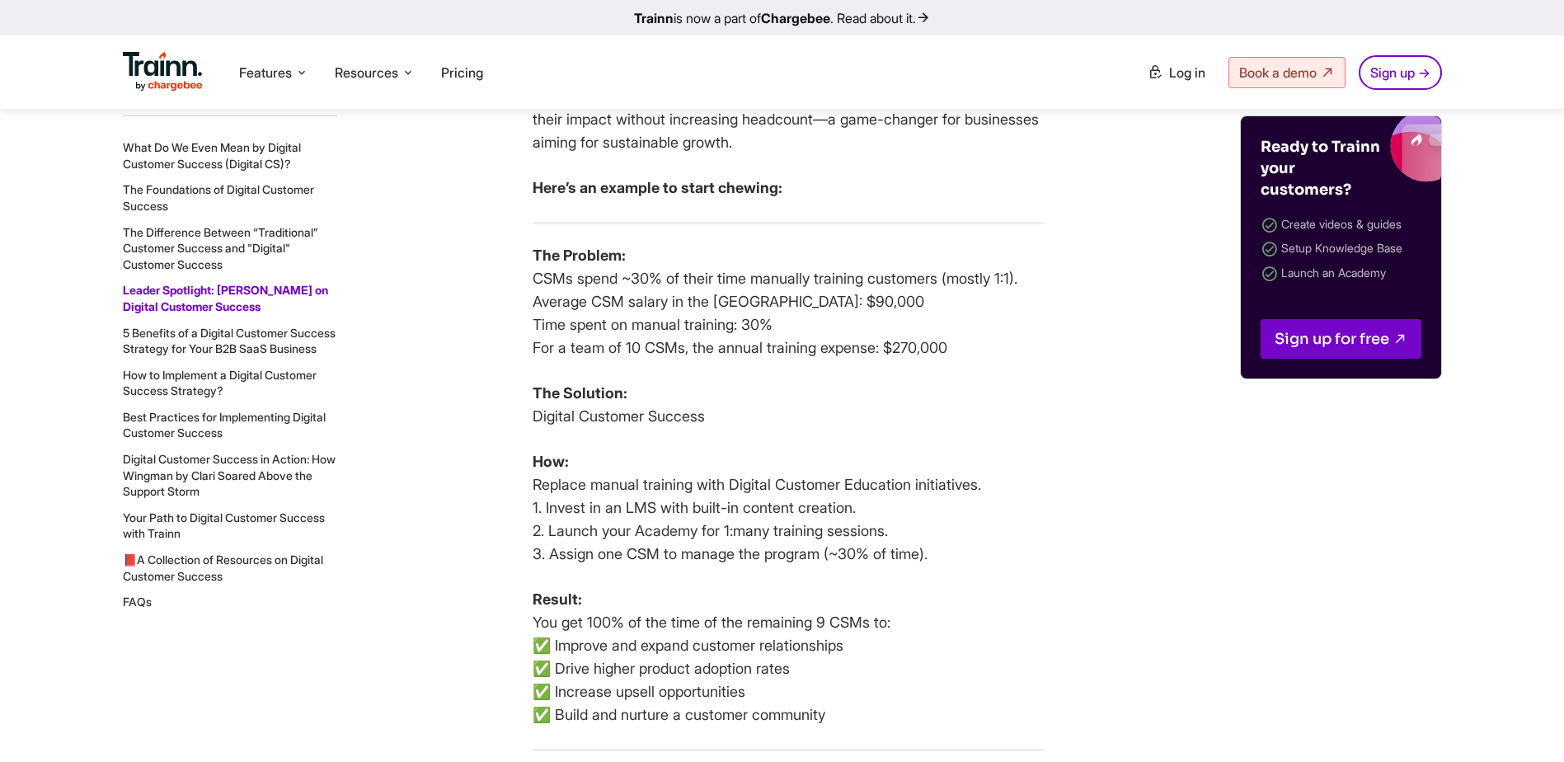
scroll to position [6513, 0]
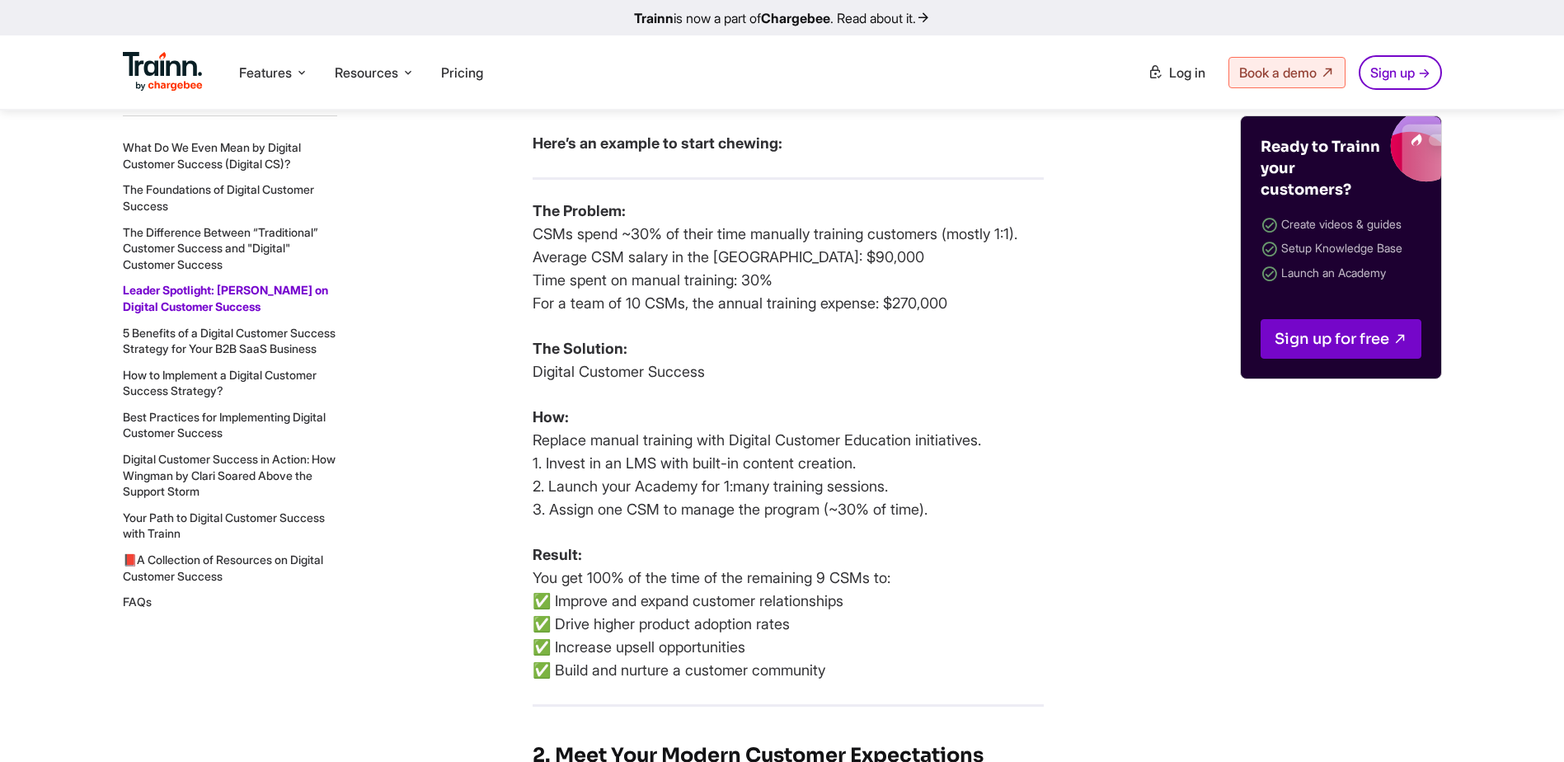
scroll to position [6596, 0]
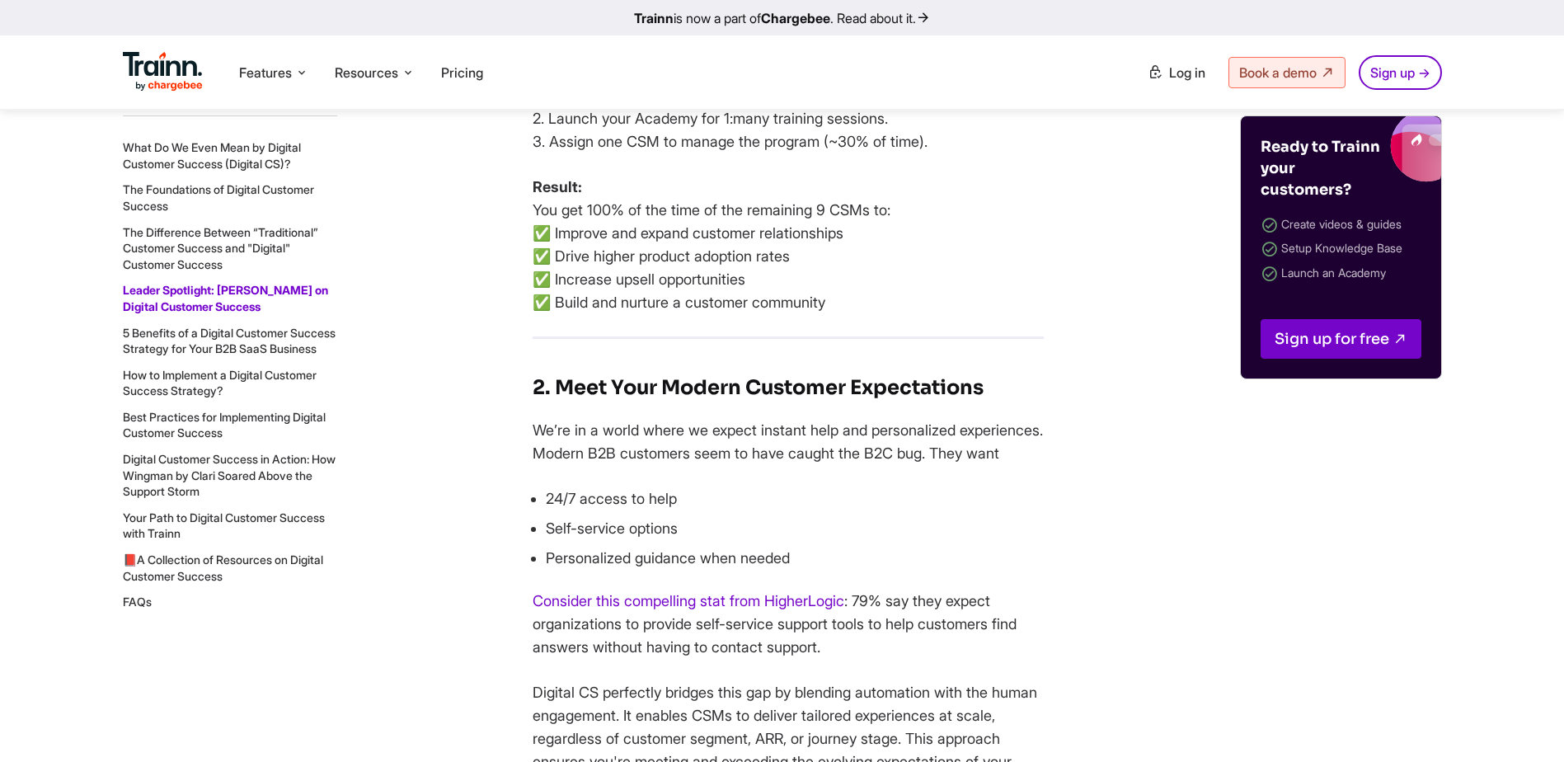
scroll to position [6926, 0]
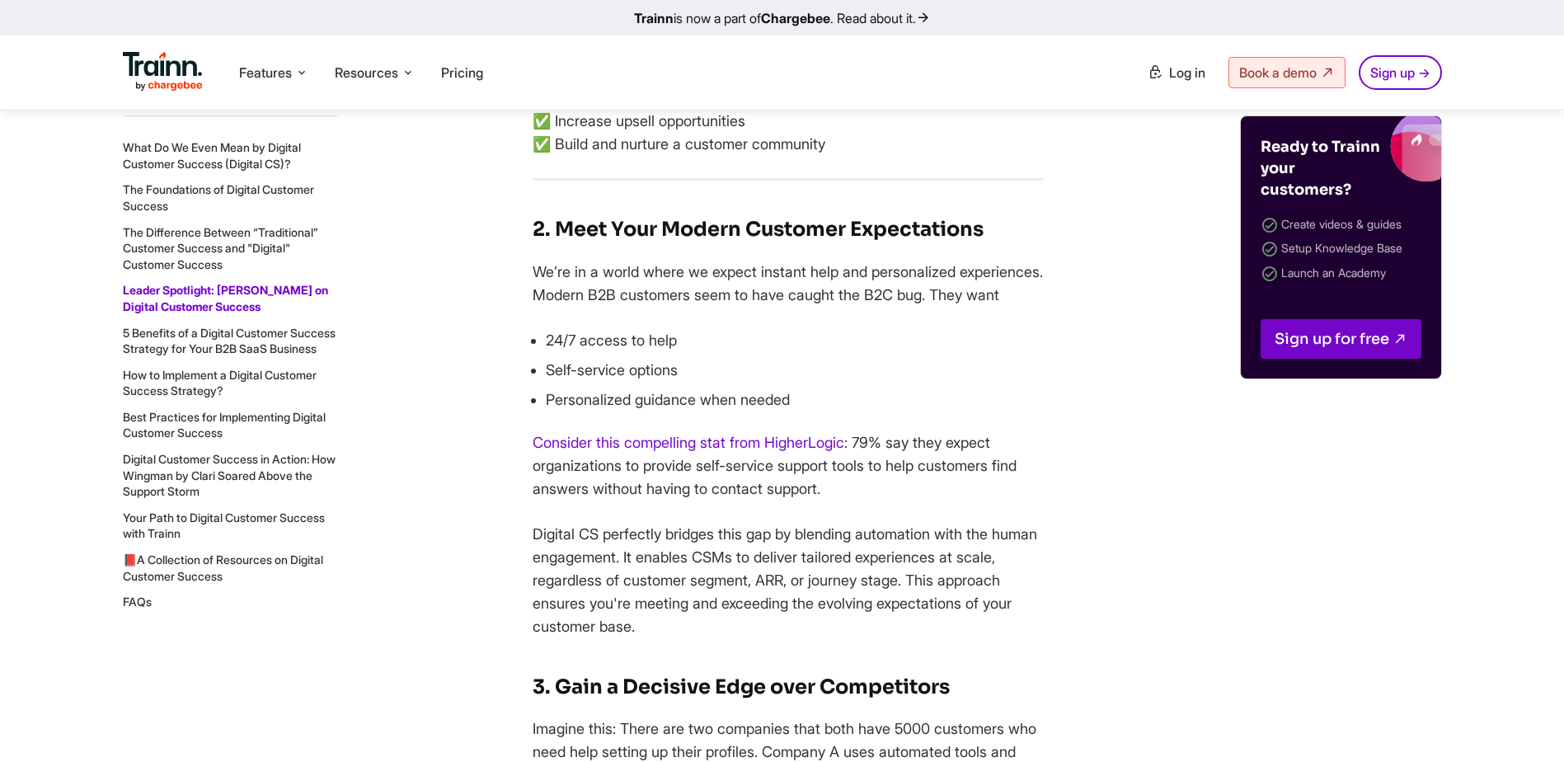
scroll to position [7090, 0]
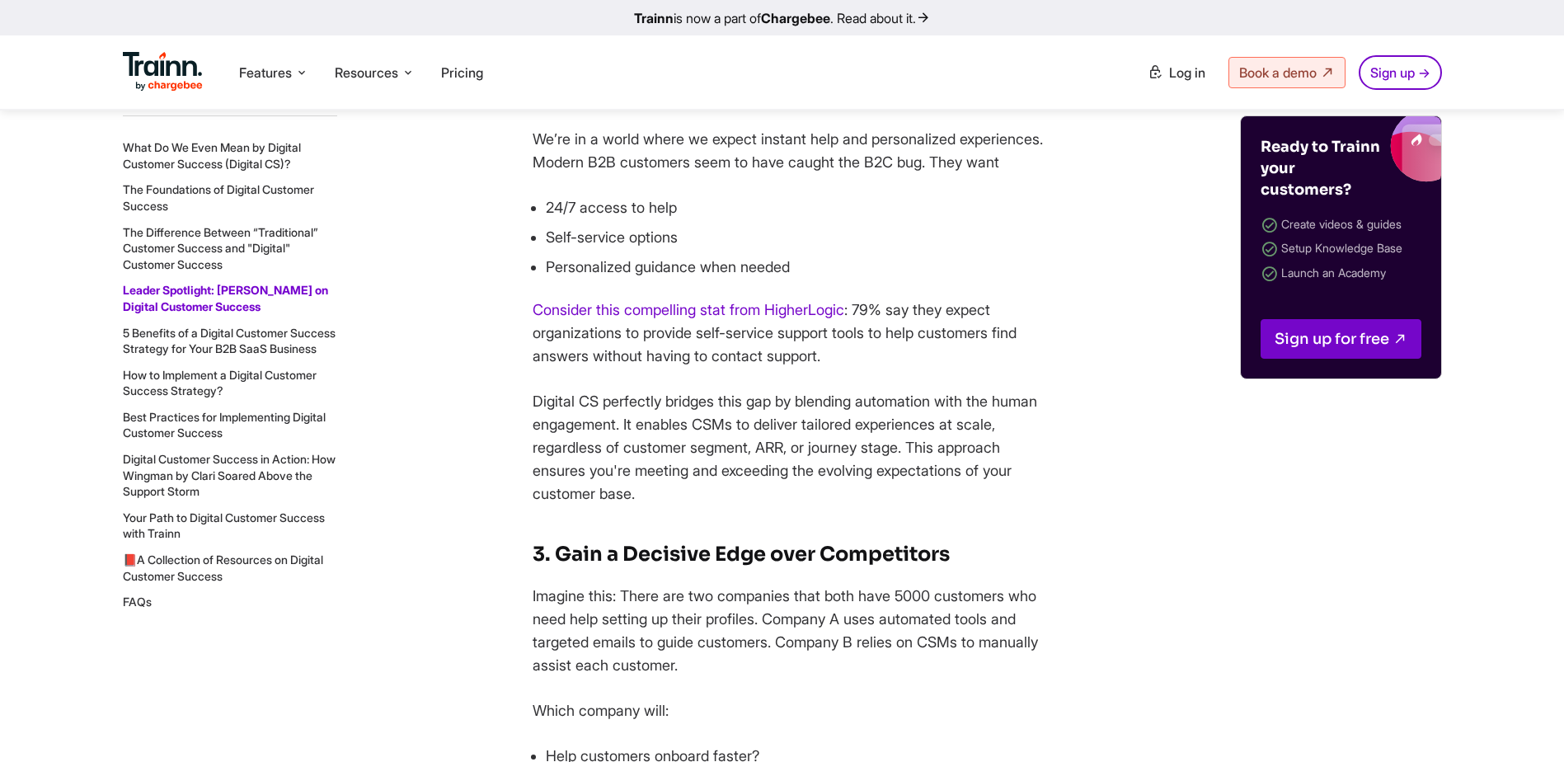
scroll to position [7255, 0]
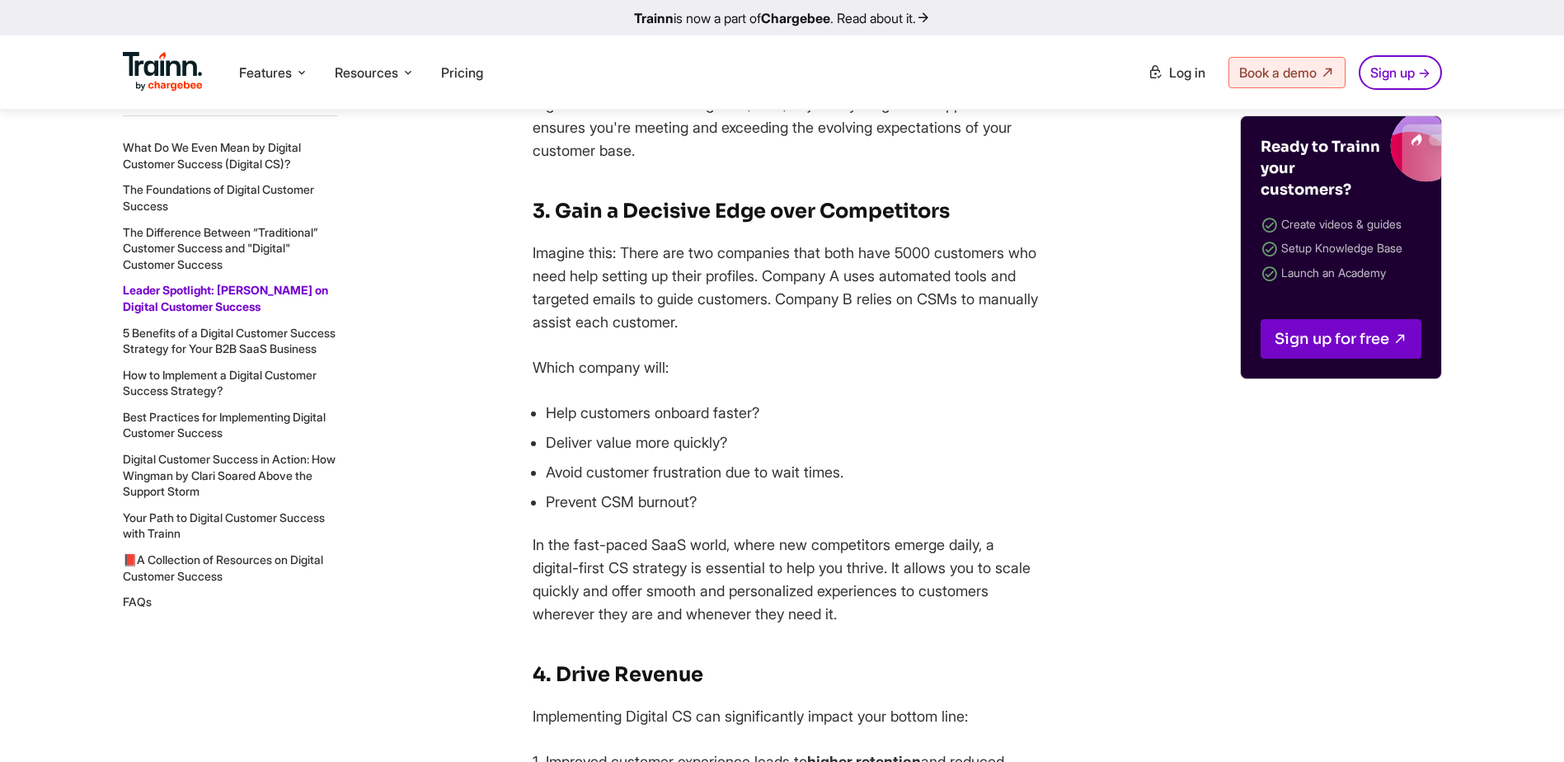
scroll to position [7585, 0]
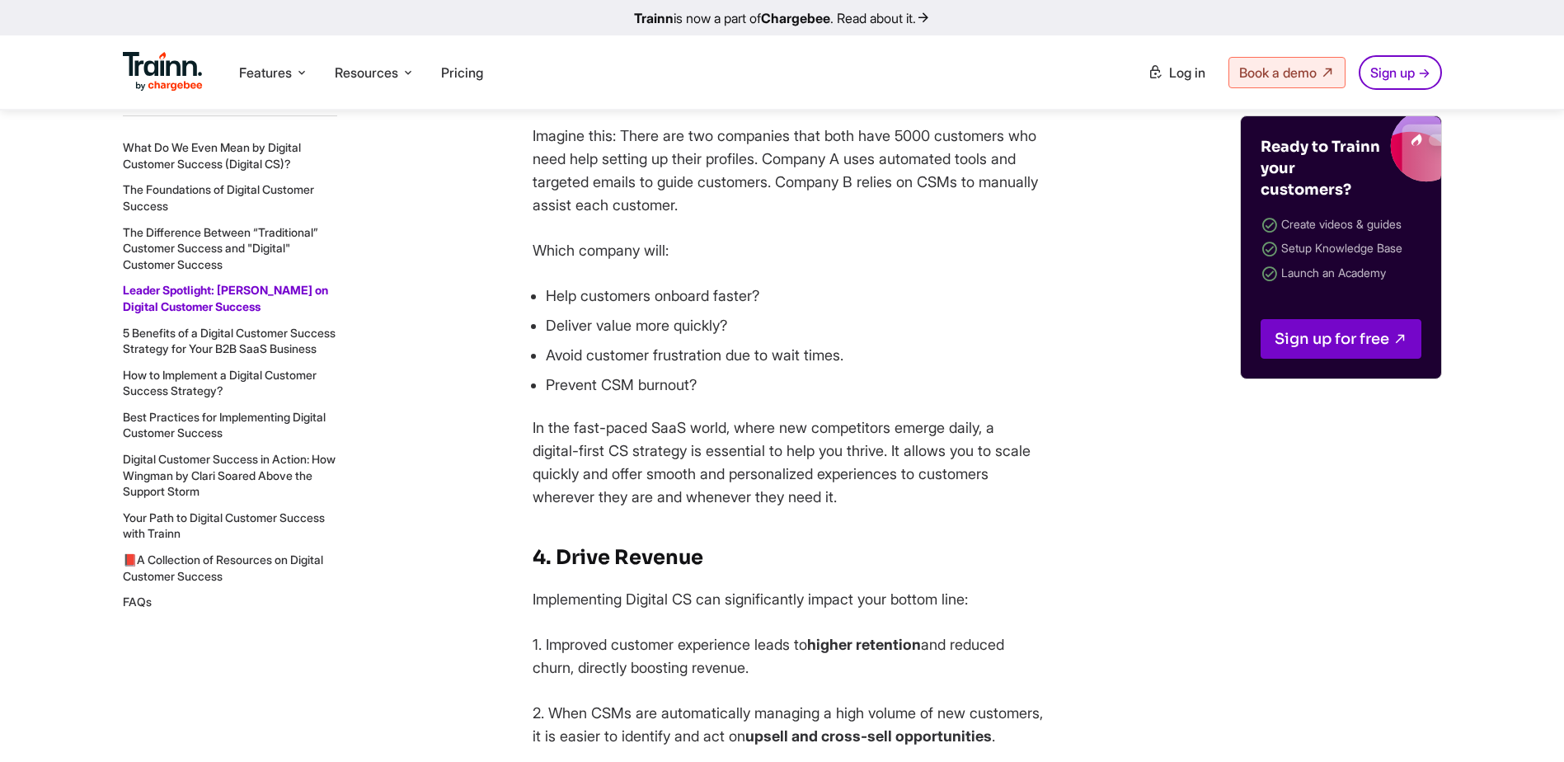
scroll to position [7832, 0]
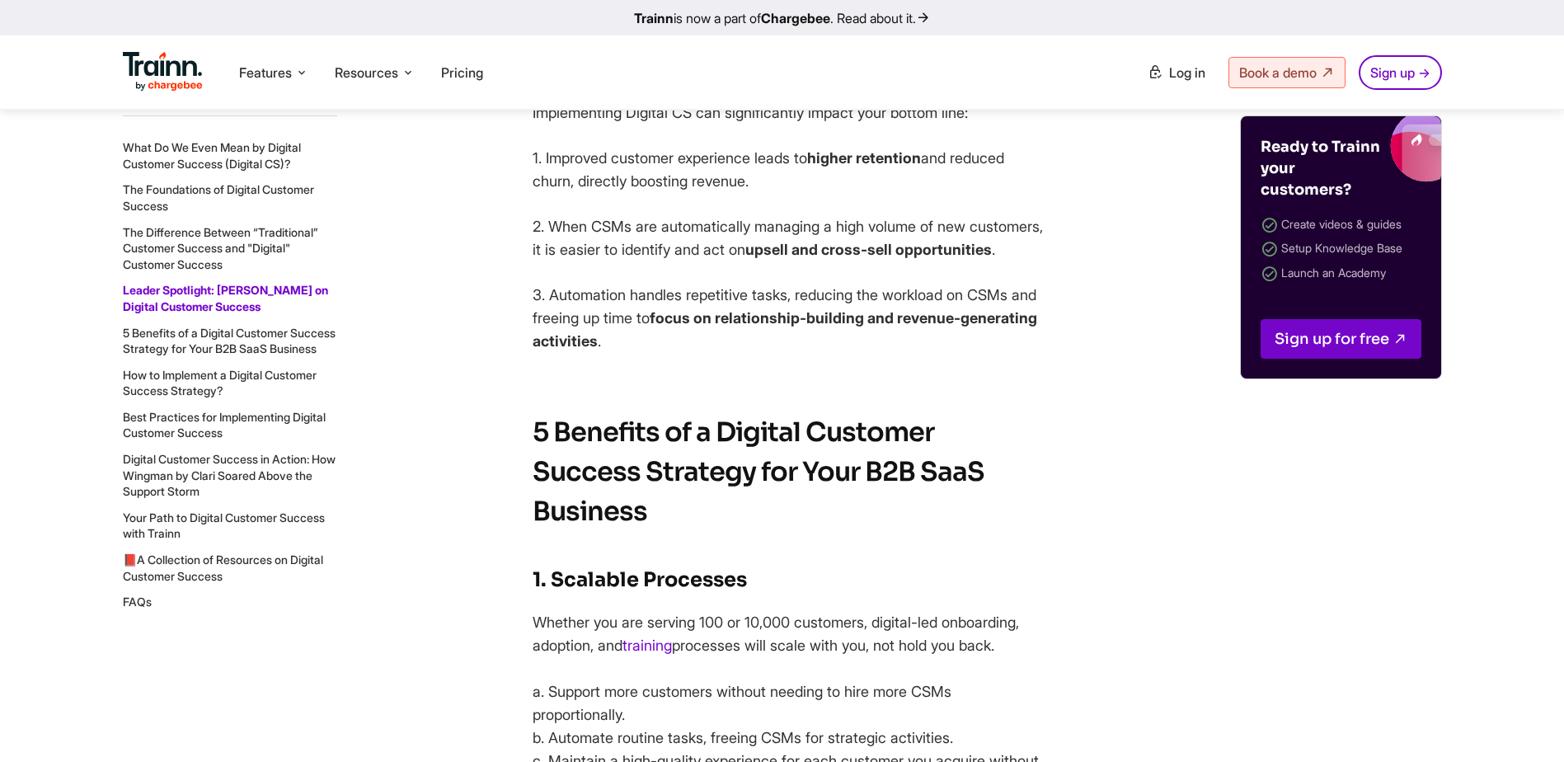
scroll to position [8410, 0]
